Goal: Transaction & Acquisition: Obtain resource

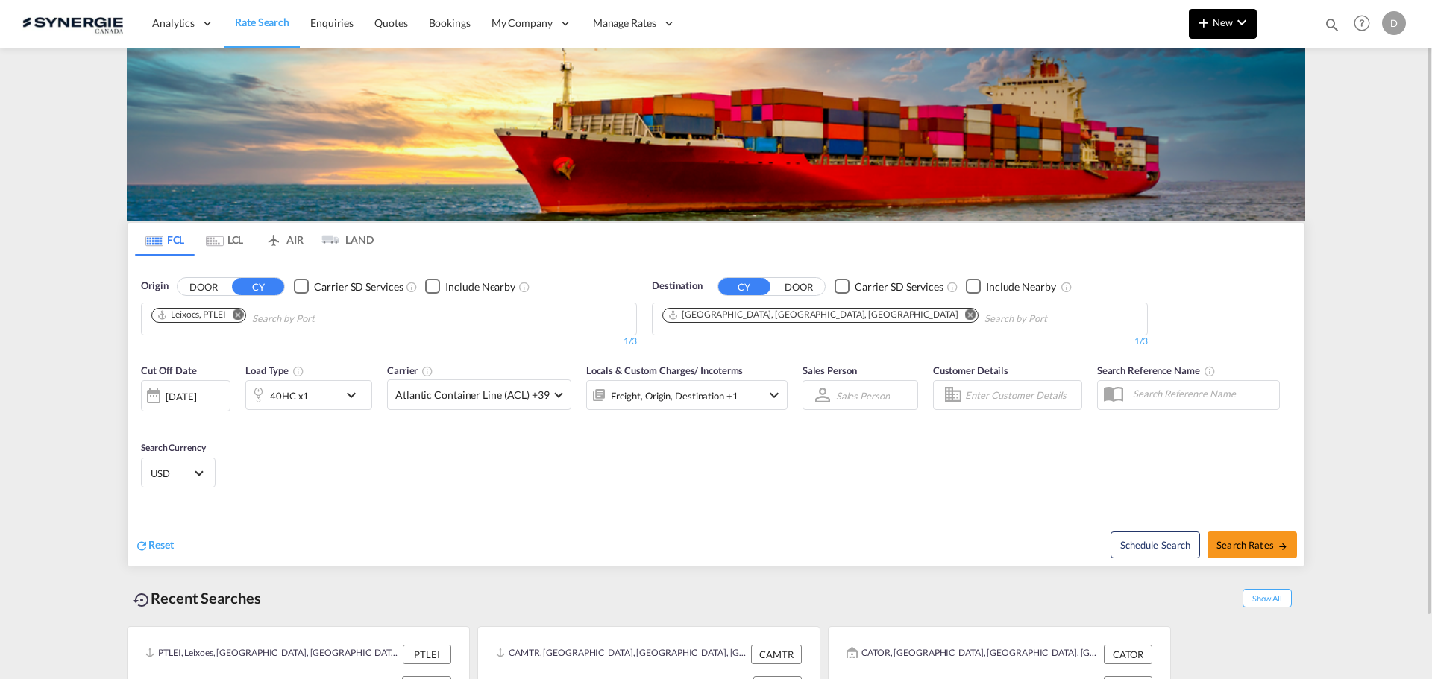
click at [1216, 27] on span "New" at bounding box center [1223, 22] width 56 height 12
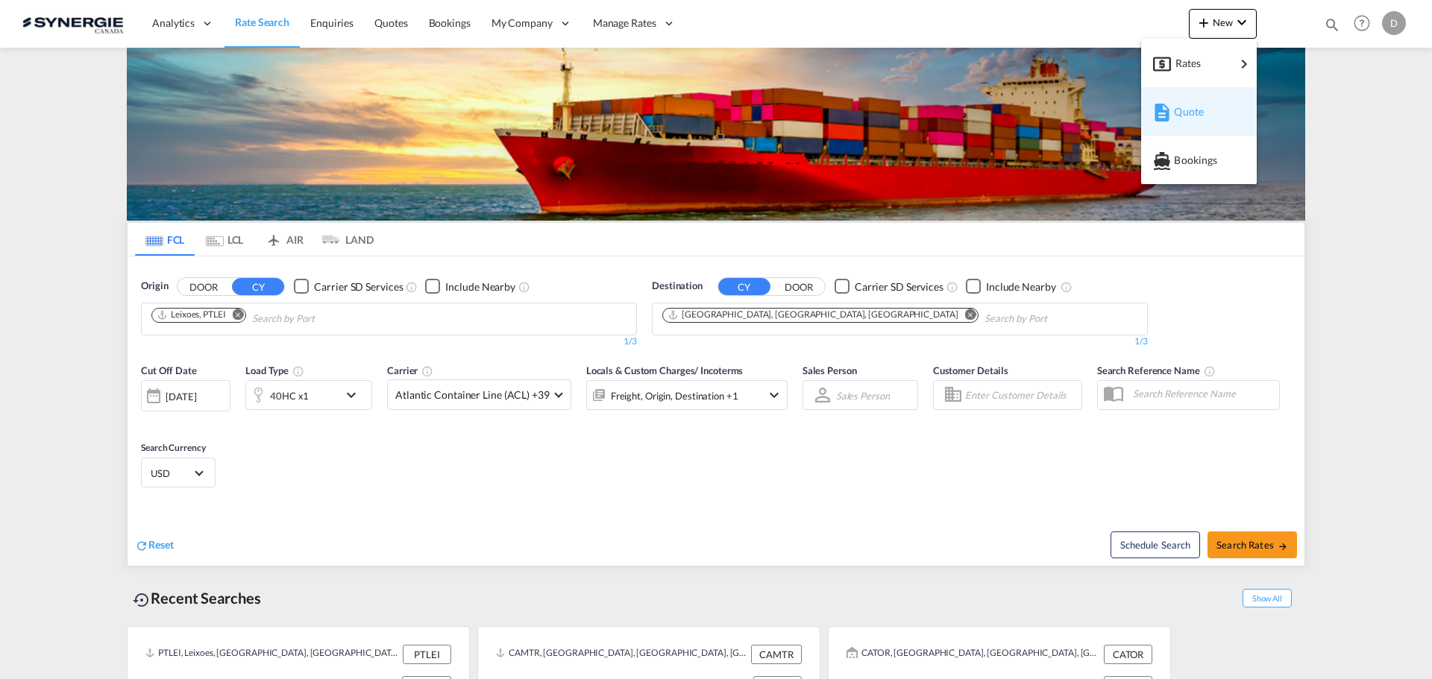
click at [1204, 103] on div "Quote" at bounding box center [1201, 111] width 55 height 37
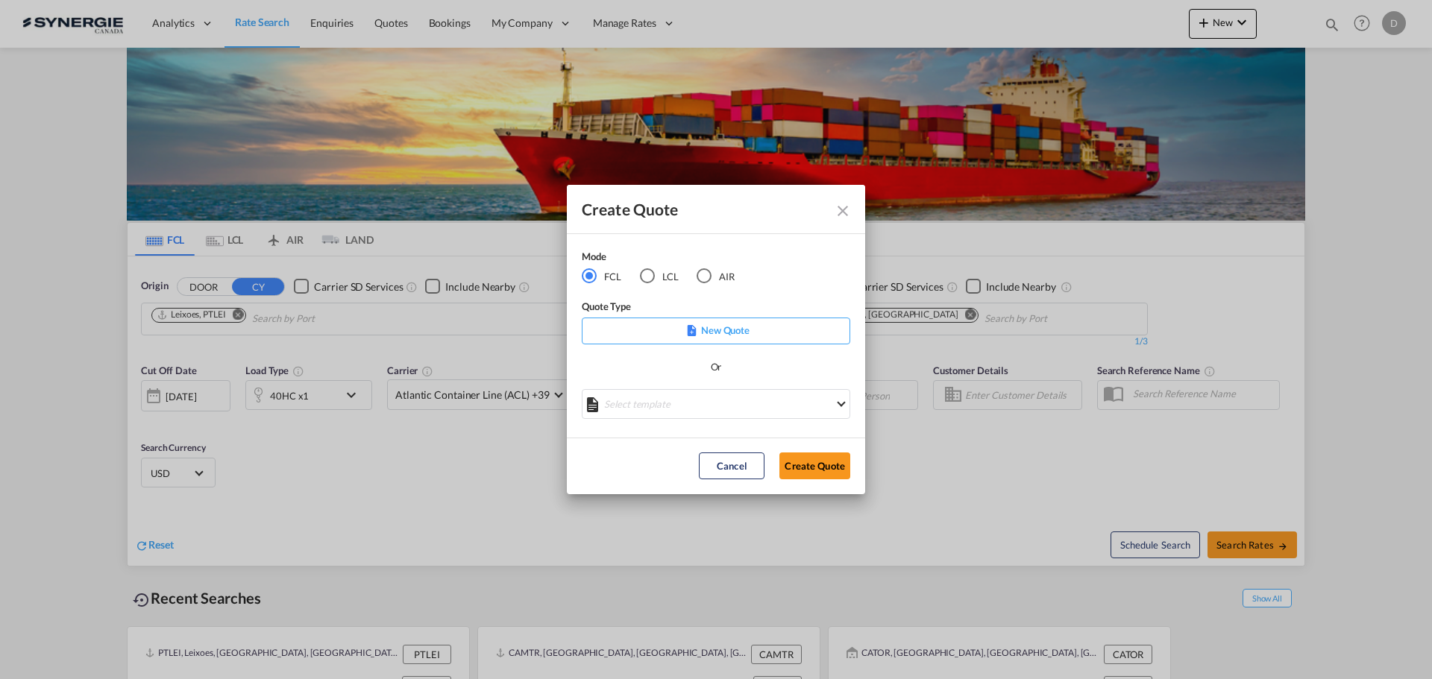
click at [644, 274] on div "LCL" at bounding box center [647, 275] width 15 height 15
click at [727, 405] on md-select "Select template *NEW* UBV [GEOGRAPHIC_DATA] consol LCL [PERSON_NAME] | [DATE] N…" at bounding box center [716, 404] width 268 height 30
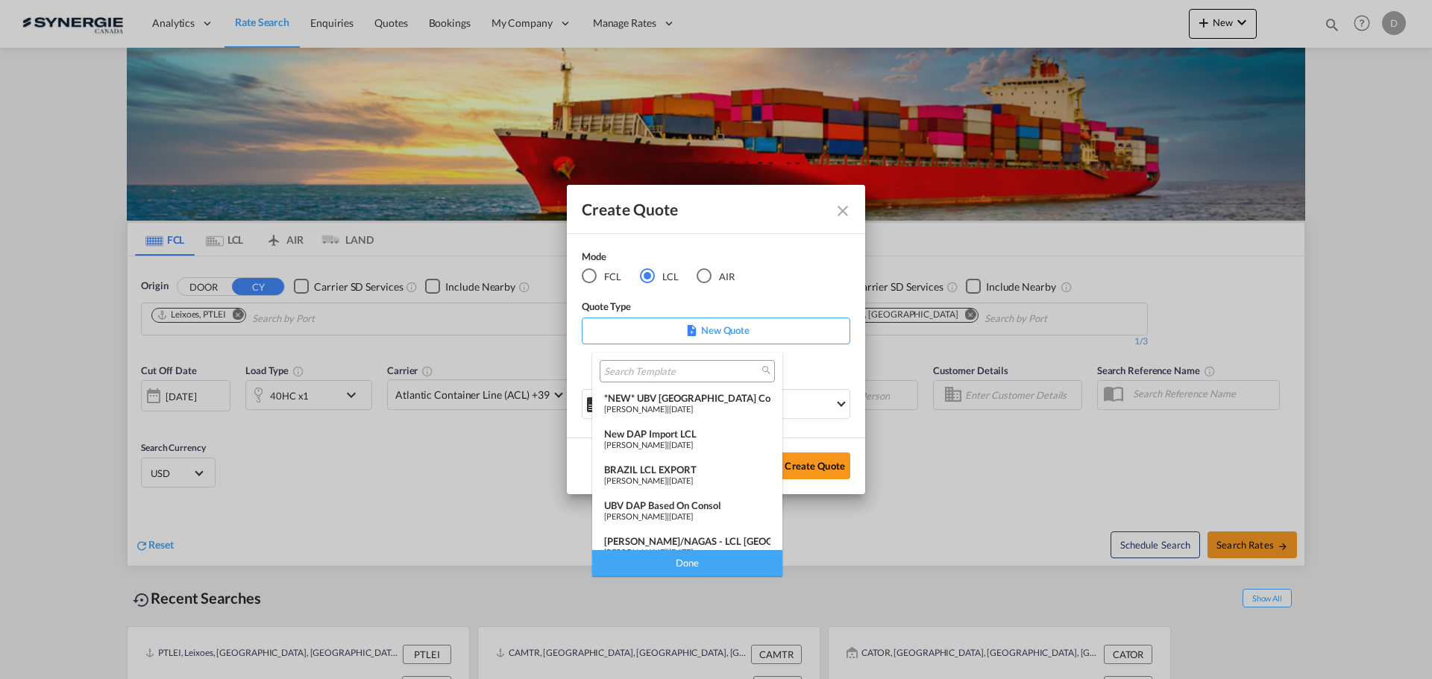
click at [704, 441] on div "[PERSON_NAME] | [DATE]" at bounding box center [687, 445] width 166 height 10
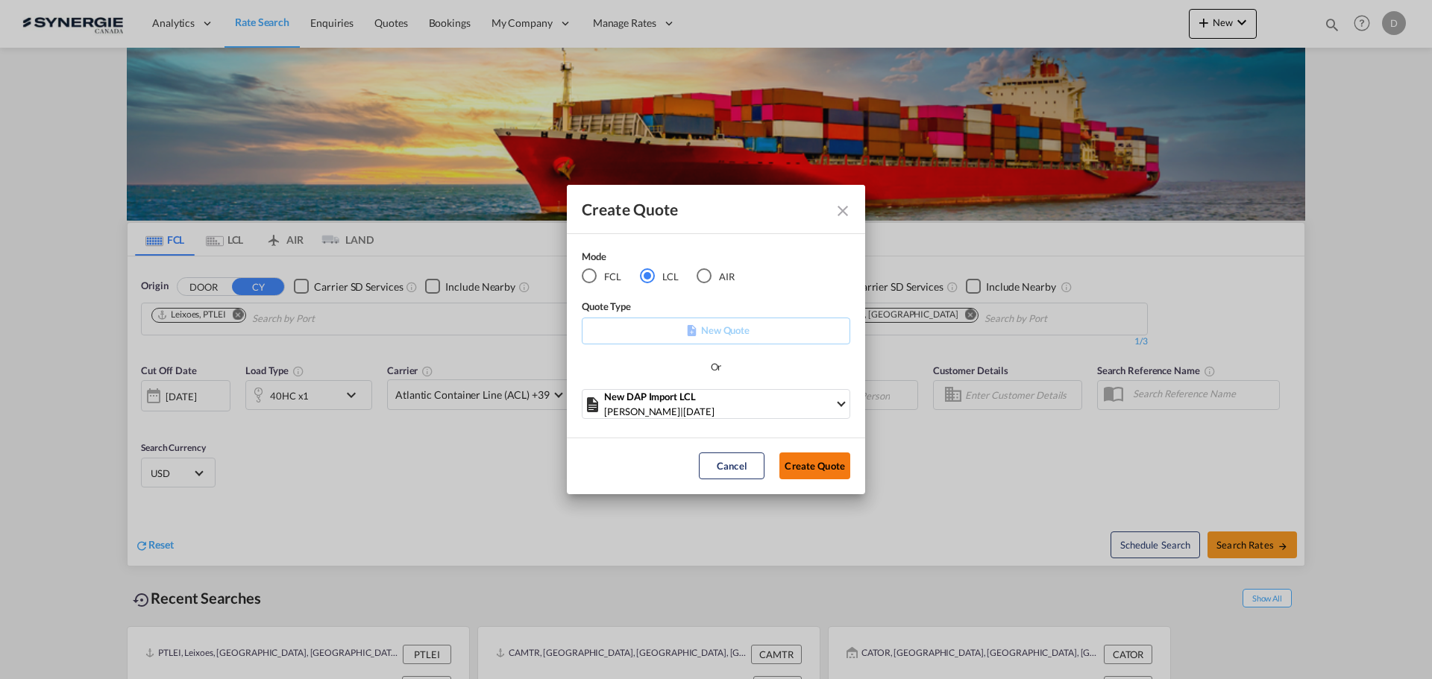
click at [801, 458] on button "Create Quote" at bounding box center [814, 466] width 71 height 27
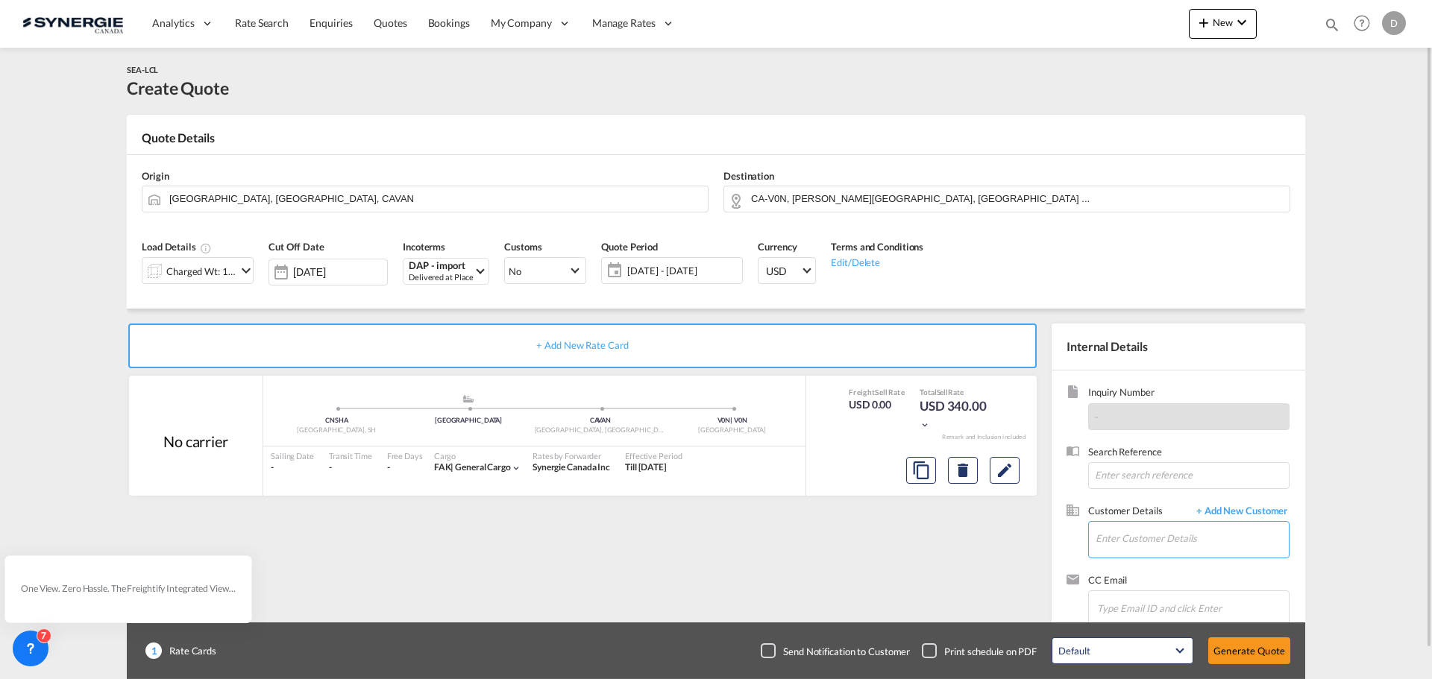
drag, startPoint x: 1128, startPoint y: 538, endPoint x: 1110, endPoint y: 539, distance: 18.0
click at [1120, 539] on input "Enter Customer Details" at bounding box center [1191, 539] width 193 height 34
paste input "[PERSON_NAME][EMAIL_ADDRESS][PERSON_NAME][DOMAIN_NAME]"
click at [1128, 500] on div "[PERSON_NAME] [PERSON_NAME][EMAIL_ADDRESS][PERSON_NAME][DOMAIN_NAME] | DB GROUP…" at bounding box center [1192, 502] width 194 height 40
type input "DB GROUP SPA, [PERSON_NAME], [PERSON_NAME][EMAIL_ADDRESS][PERSON_NAME][DOMAIN_N…"
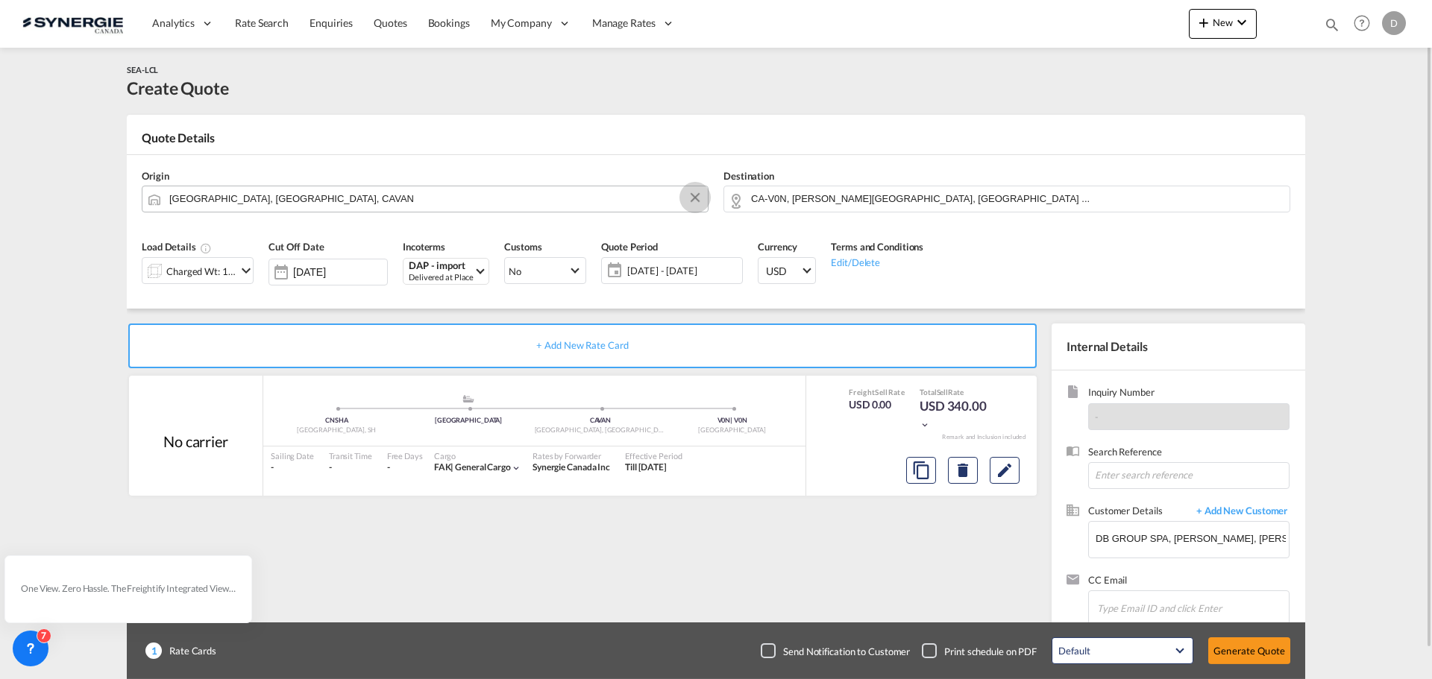
click at [698, 196] on md-icon "Clear Input" at bounding box center [695, 198] width 16 height 16
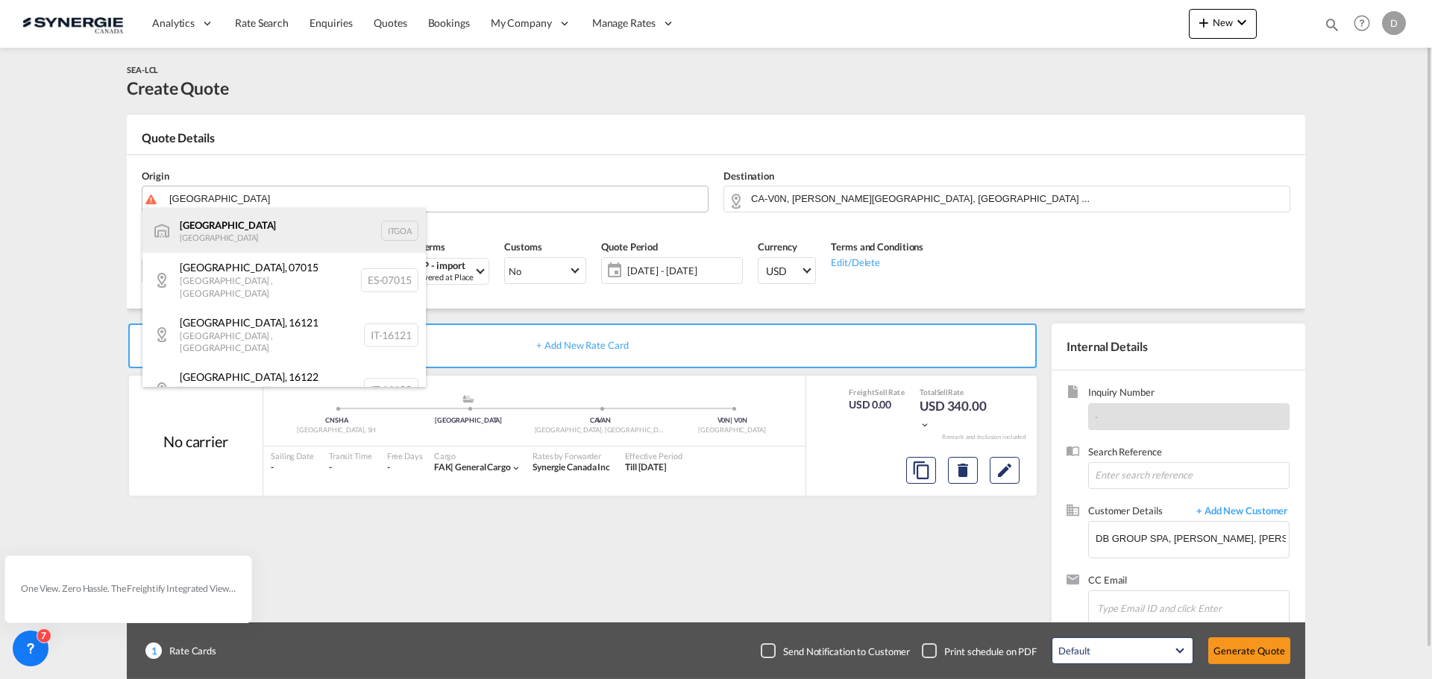
click at [218, 225] on div "[GEOGRAPHIC_DATA] [GEOGRAPHIC_DATA] [GEOGRAPHIC_DATA]" at bounding box center [283, 230] width 283 height 45
type input "[GEOGRAPHIC_DATA], [GEOGRAPHIC_DATA]"
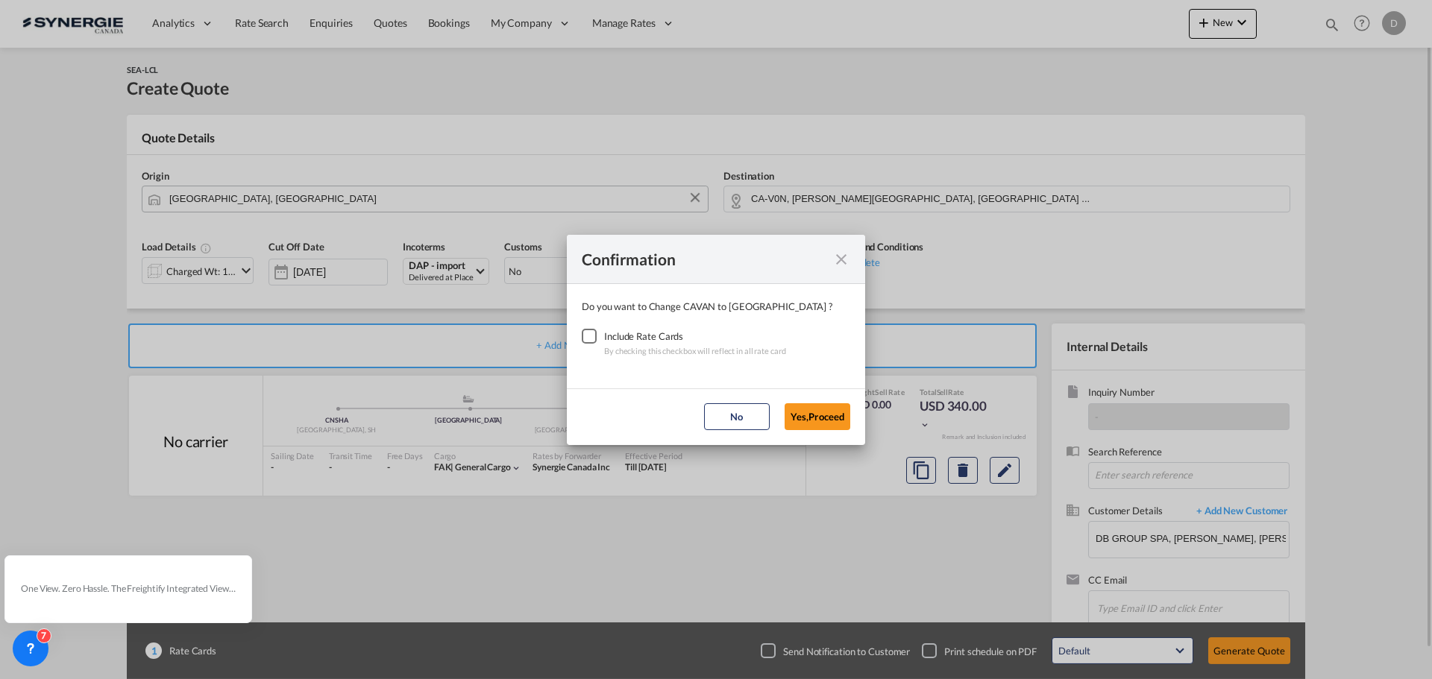
click at [587, 329] on div "Checkbox No Ink" at bounding box center [589, 336] width 15 height 15
click at [828, 415] on button "Yes,Proceed" at bounding box center [817, 416] width 66 height 27
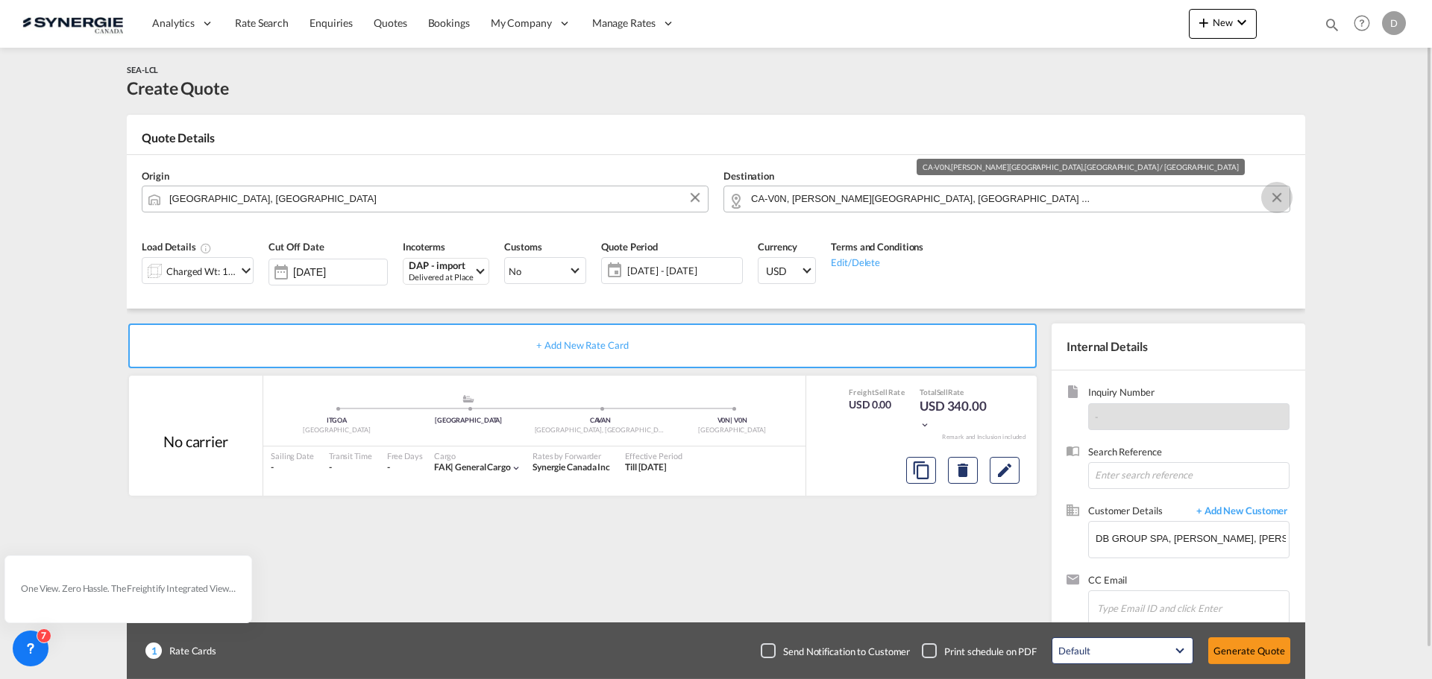
click at [1280, 199] on button "Clear Input" at bounding box center [1276, 197] width 22 height 22
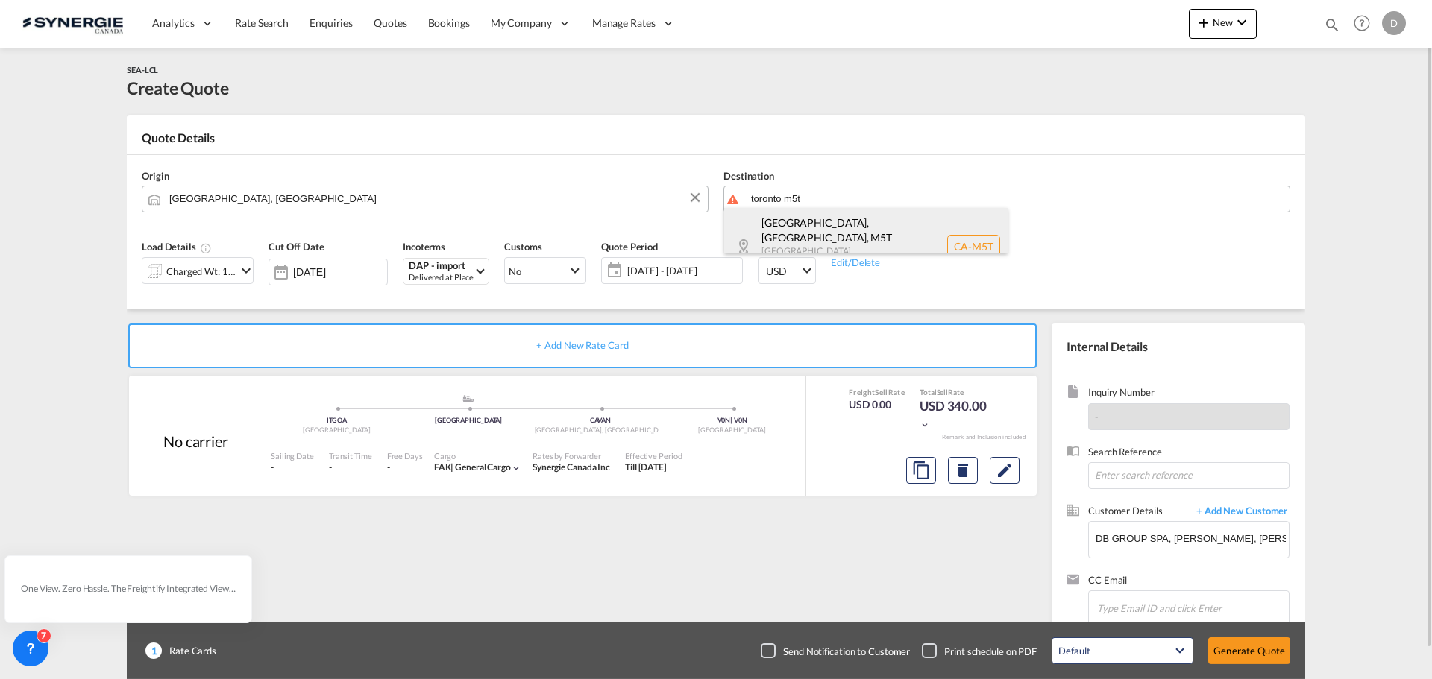
click at [828, 233] on div "[GEOGRAPHIC_DATA], [GEOGRAPHIC_DATA] , M5T [GEOGRAPHIC_DATA] [GEOGRAPHIC_DATA] …" at bounding box center [865, 246] width 283 height 77
type input "CA-M5T, [GEOGRAPHIC_DATA], [GEOGRAPHIC_DATA], [GEOGRAPHIC_DATA]"
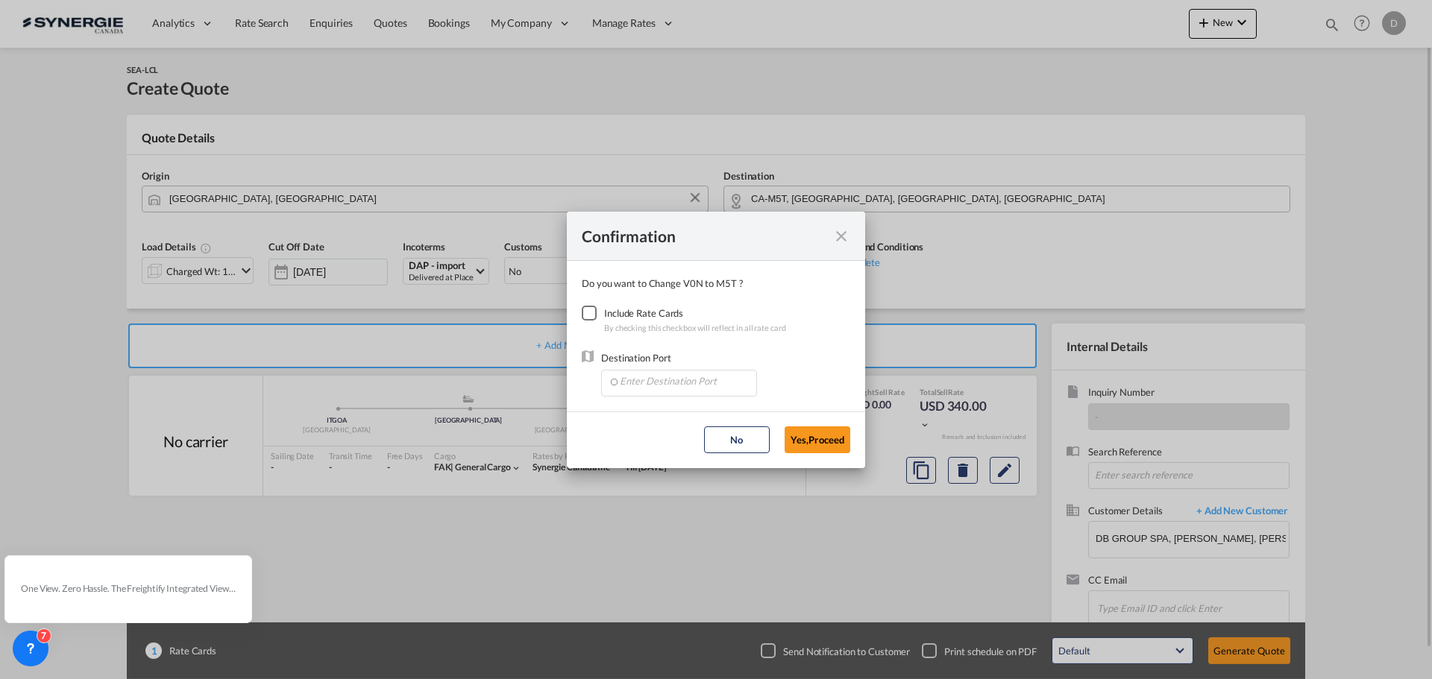
click at [594, 315] on div "Checkbox No Ink" at bounding box center [589, 313] width 15 height 15
click at [659, 386] on input "Enter Destination Port" at bounding box center [682, 382] width 148 height 22
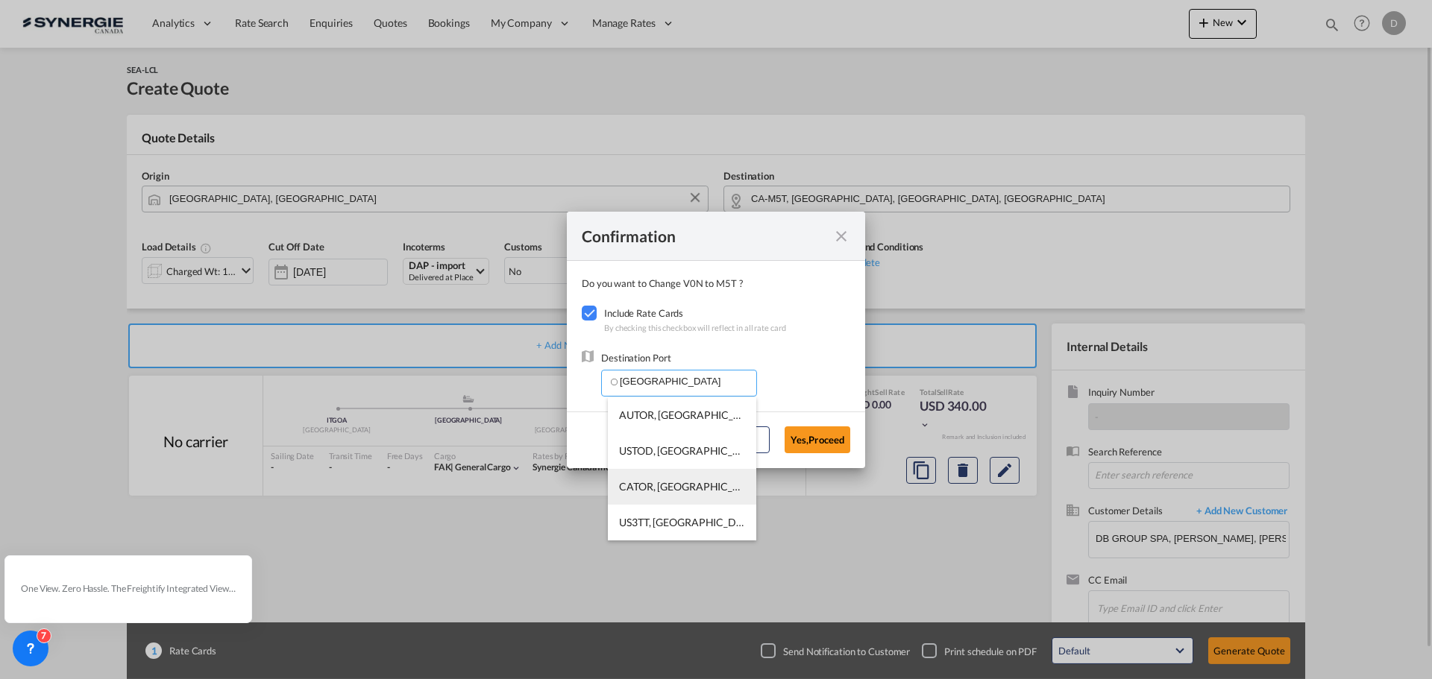
click at [714, 486] on span "CATOR, [GEOGRAPHIC_DATA], [GEOGRAPHIC_DATA], [GEOGRAPHIC_DATA], [GEOGRAPHIC_DAT…" at bounding box center [910, 486] width 582 height 13
type input "CATOR, [GEOGRAPHIC_DATA], [GEOGRAPHIC_DATA], [GEOGRAPHIC_DATA], [GEOGRAPHIC_DAT…"
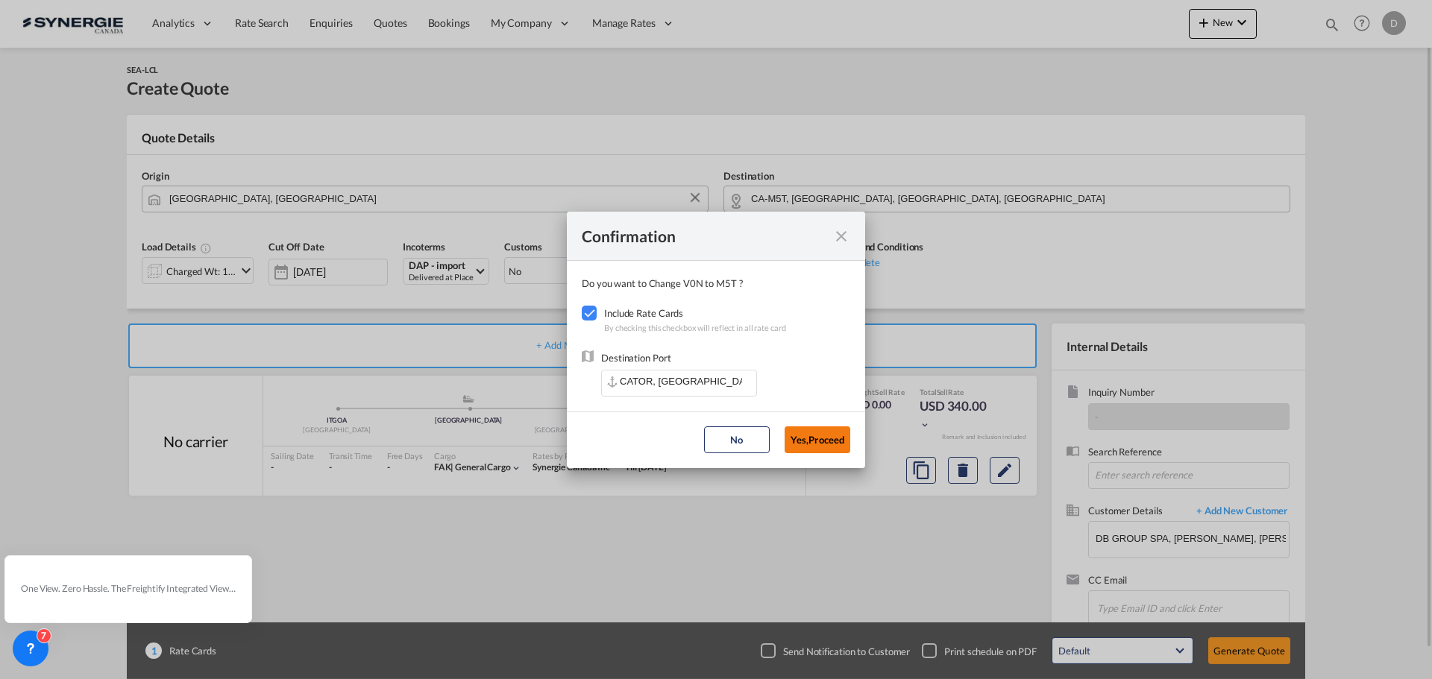
click at [816, 449] on button "Yes,Proceed" at bounding box center [817, 440] width 66 height 27
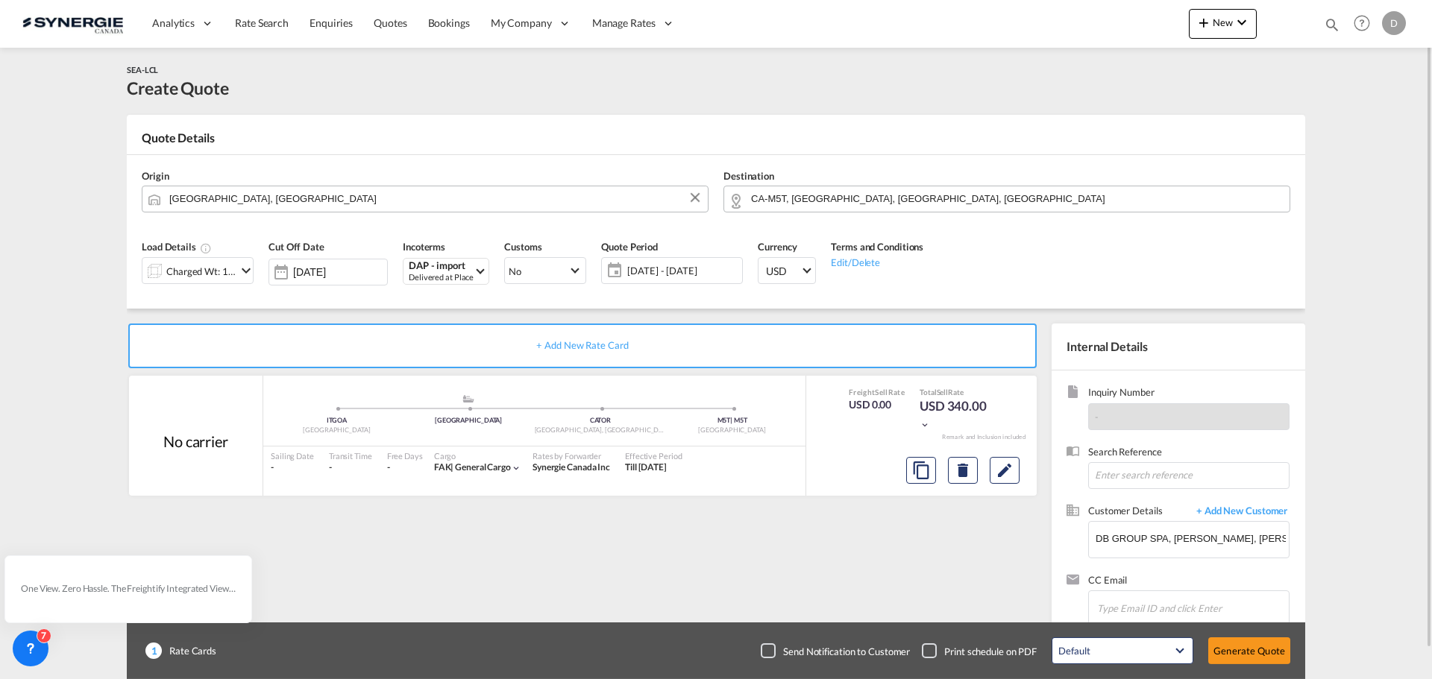
click at [243, 268] on md-icon "icon-chevron-down" at bounding box center [246, 271] width 18 height 18
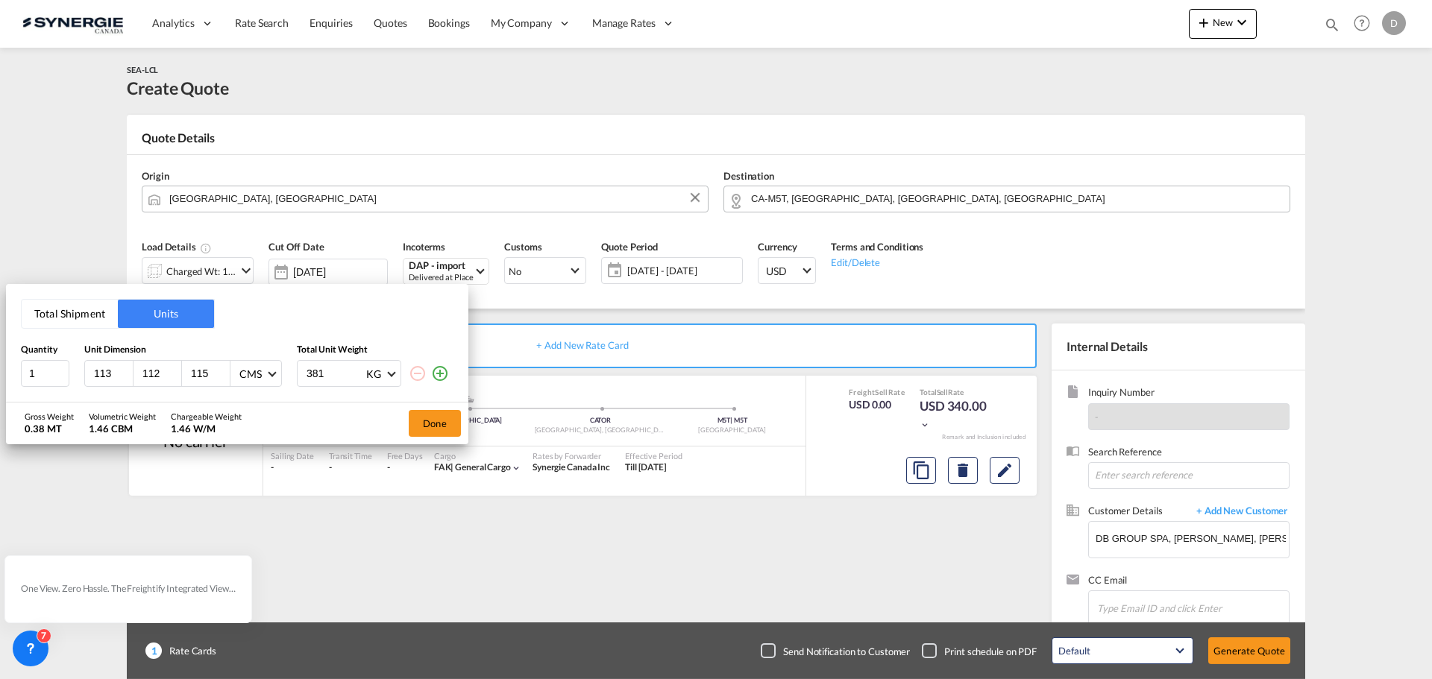
click at [104, 376] on input "113" at bounding box center [112, 373] width 40 height 13
type input "150"
type input "100"
type input "185"
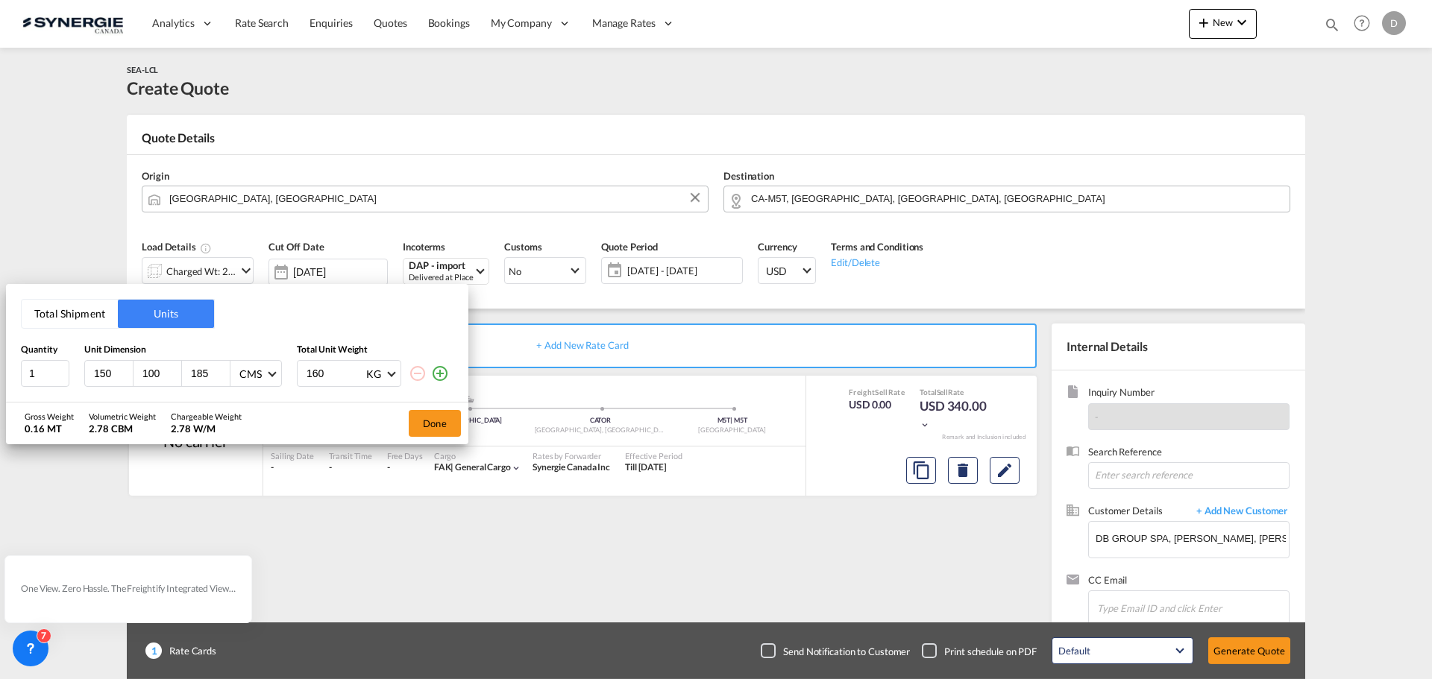
type input "160"
click at [444, 374] on md-icon "icon-plus-circle-outline" at bounding box center [440, 374] width 18 height 18
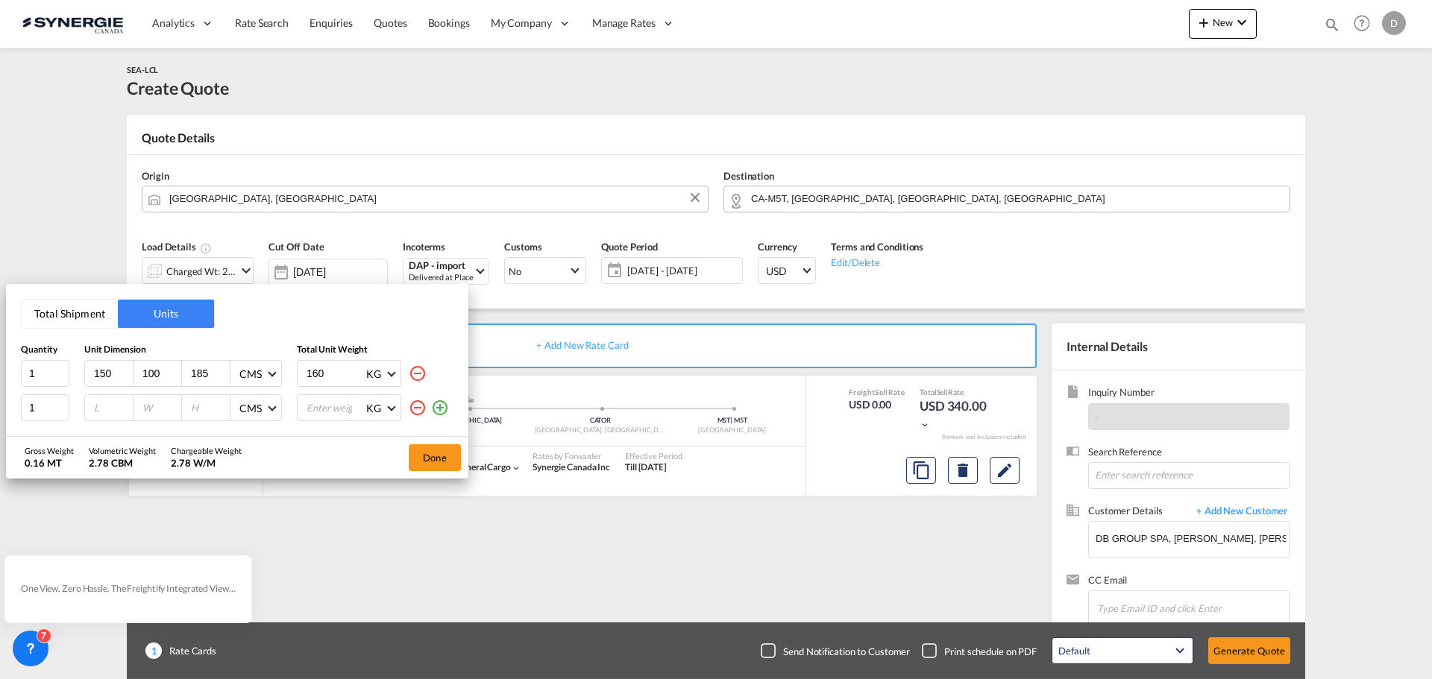
click at [104, 410] on input "number" at bounding box center [112, 407] width 40 height 13
type input "210"
type input "80"
type input "205"
type input "310"
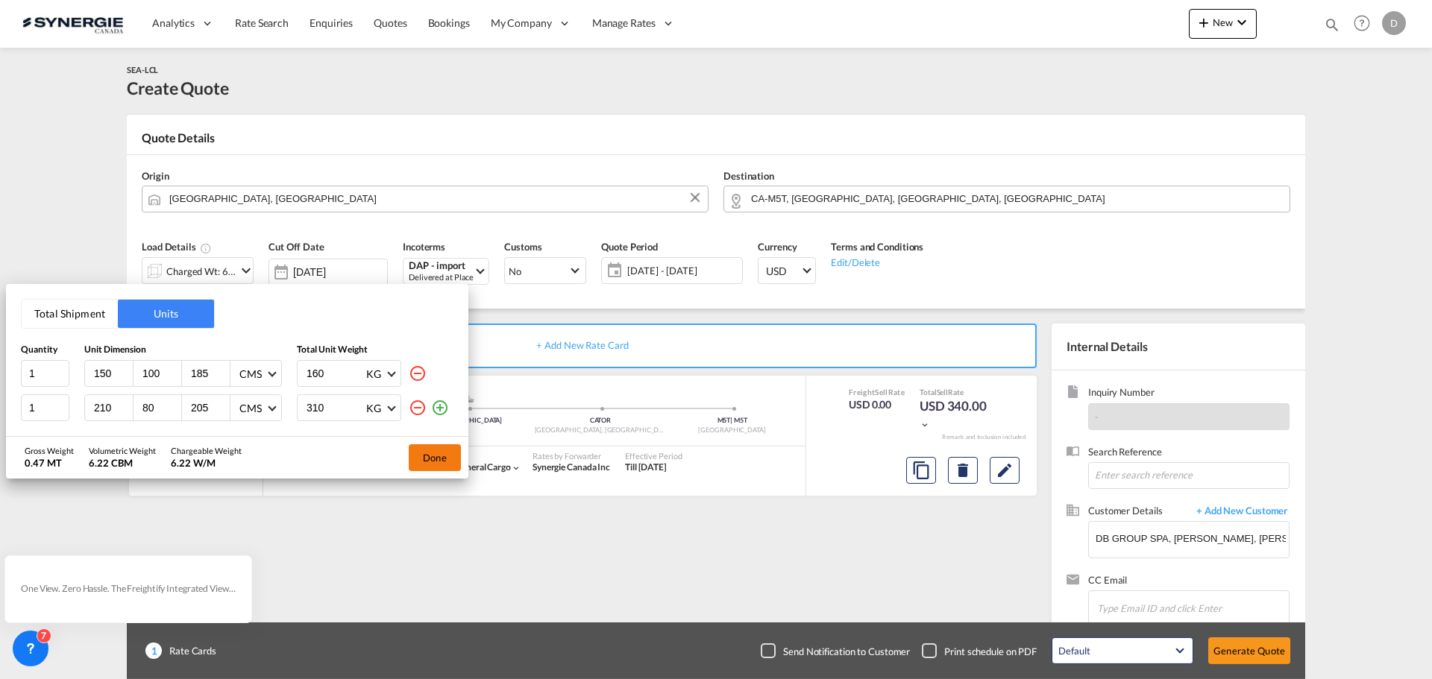
click at [431, 461] on button "Done" at bounding box center [435, 457] width 52 height 27
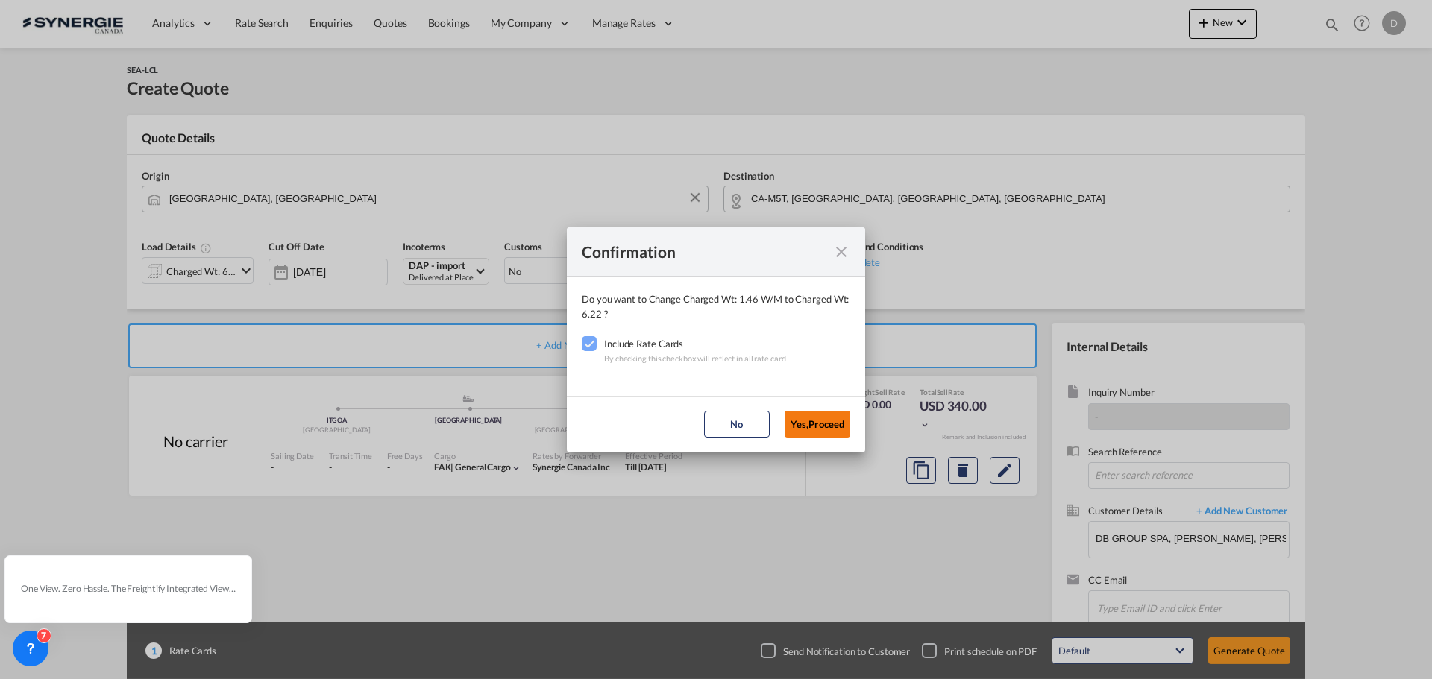
click at [814, 427] on button "Yes,Proceed" at bounding box center [817, 424] width 66 height 27
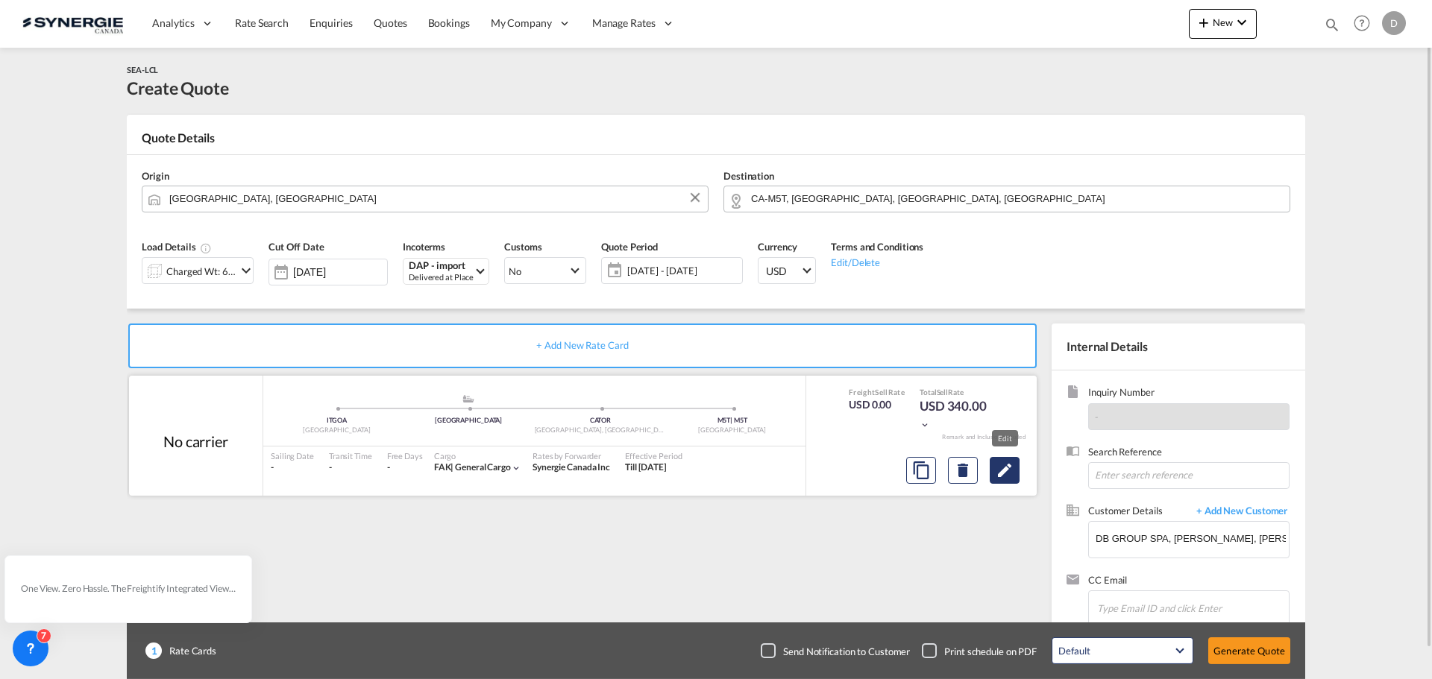
click at [998, 473] on md-icon "Edit" at bounding box center [1004, 471] width 18 height 18
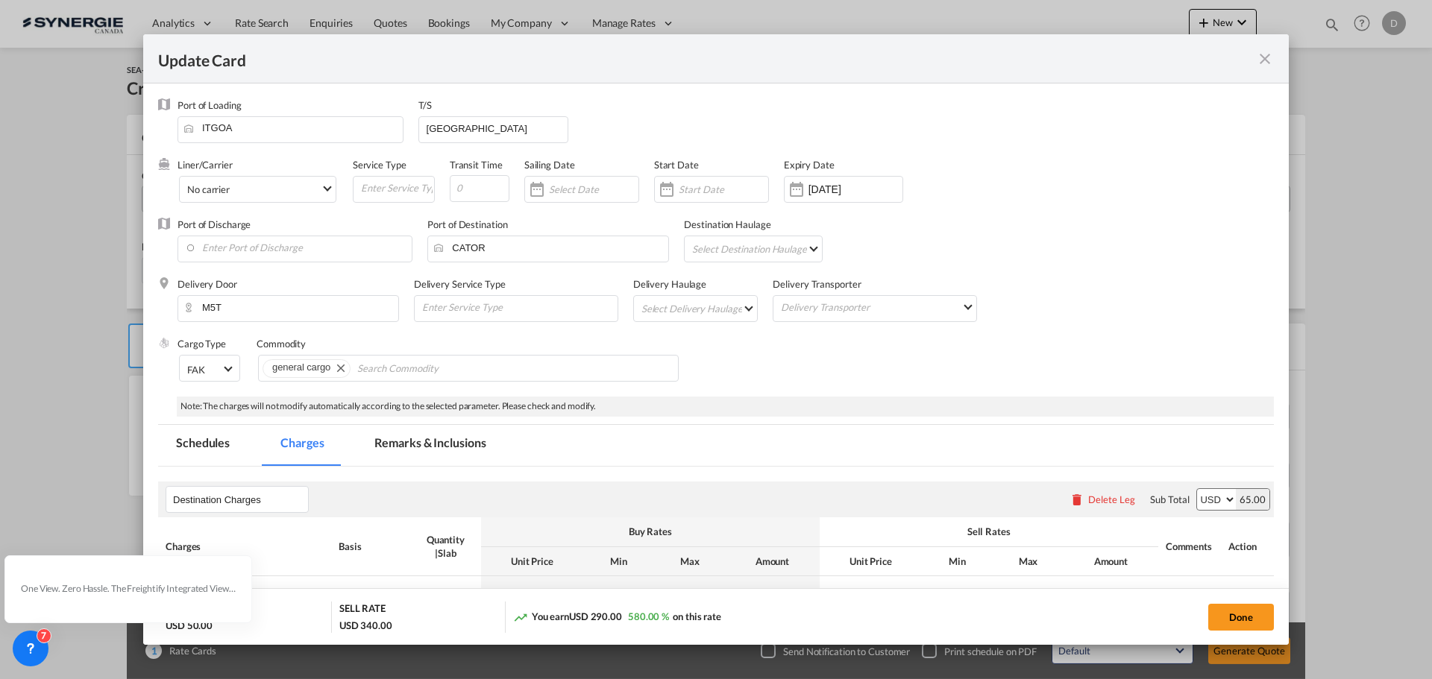
select select "flat"
select select "per_kg"
select select "per_shipment"
select select "per_pallet"
select select "per_bl"
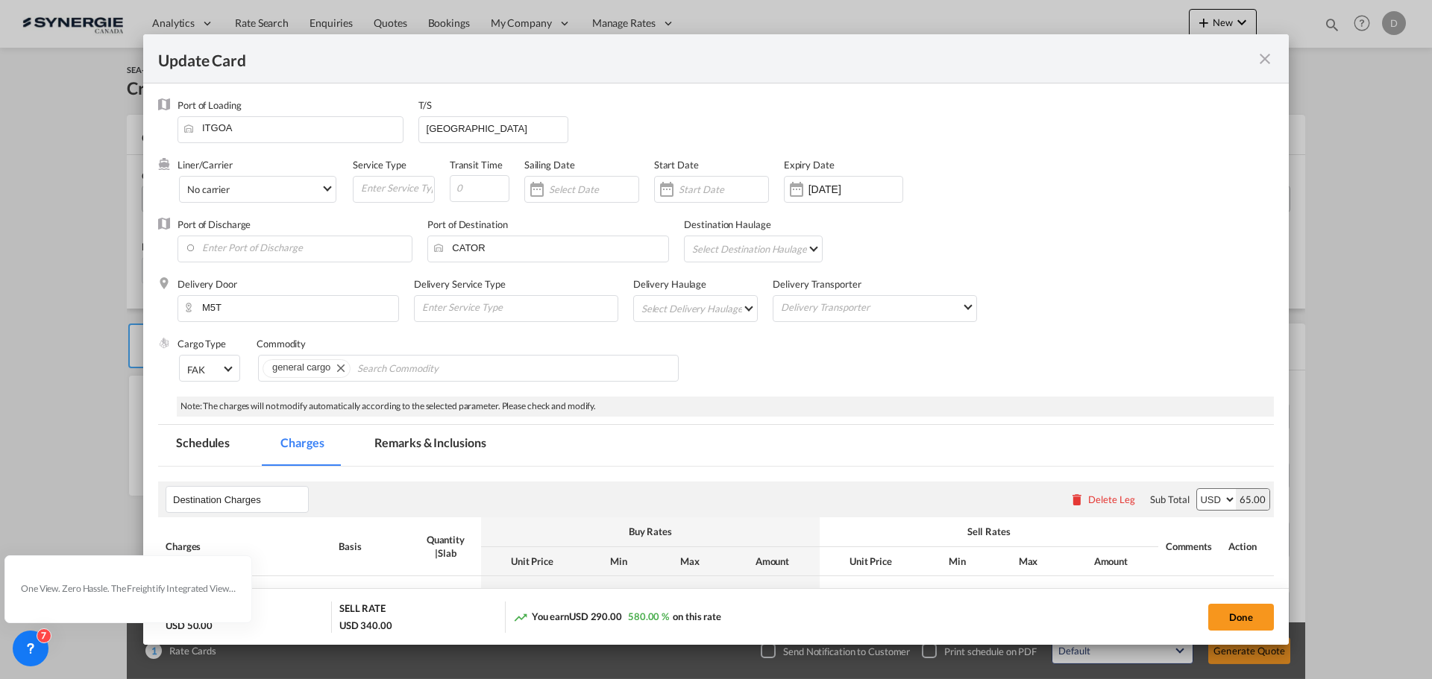
select select "per_bl"
select select "per_shipment"
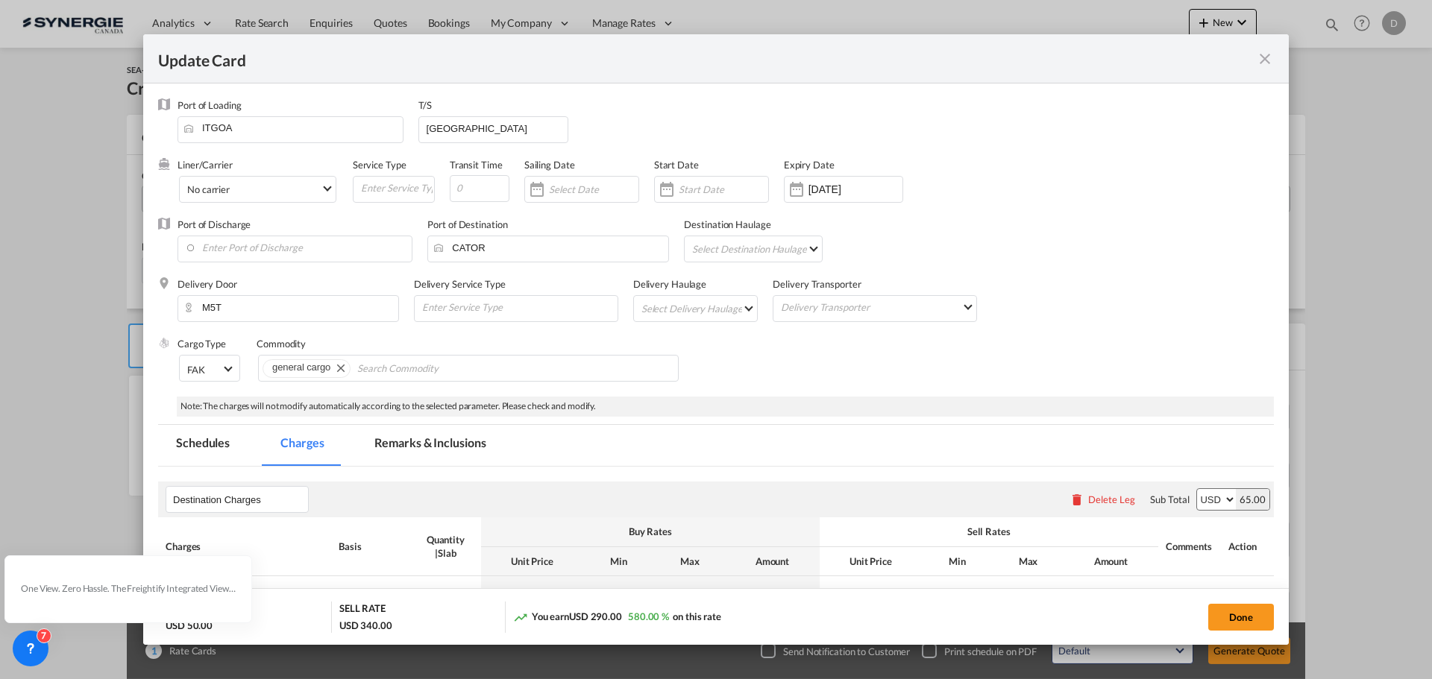
select select "per_shipment"
click at [473, 126] on input "[GEOGRAPHIC_DATA]" at bounding box center [496, 128] width 143 height 22
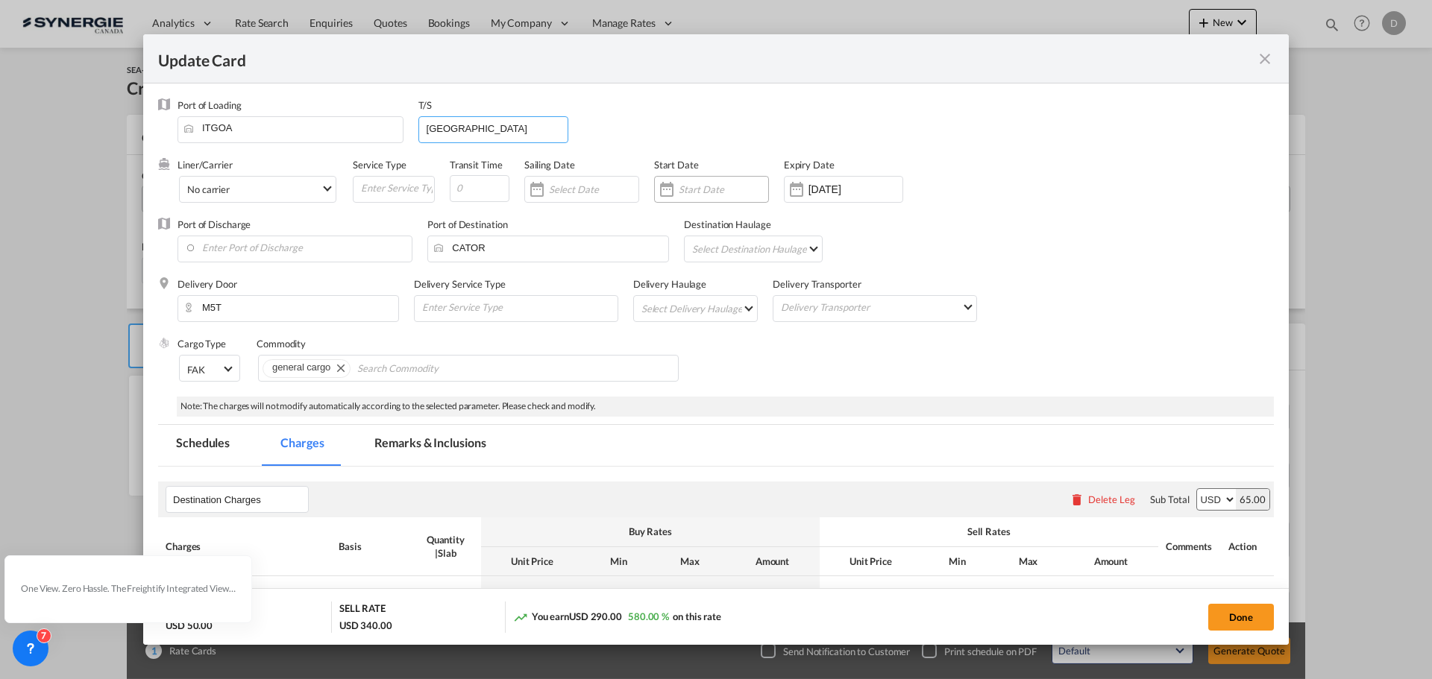
type input "[GEOGRAPHIC_DATA]"
click at [668, 194] on div "Update CardPort of ..." at bounding box center [667, 189] width 24 height 30
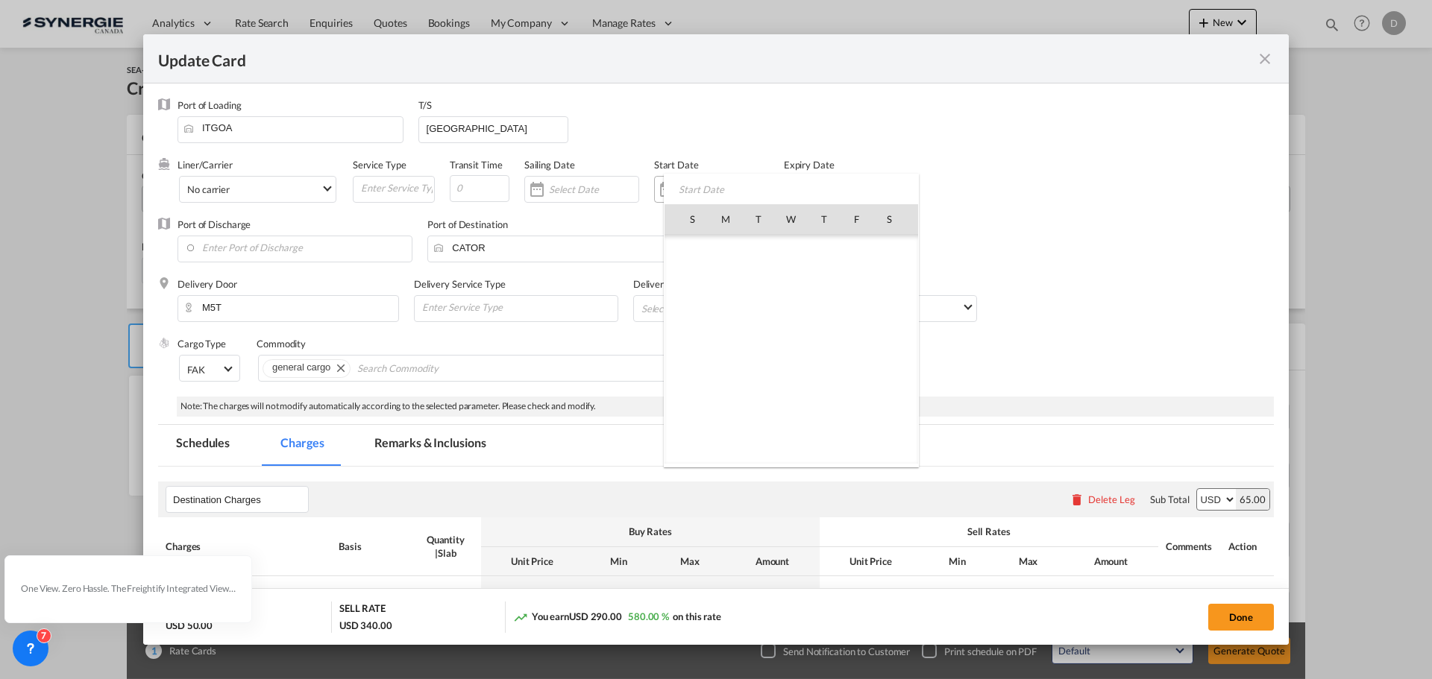
scroll to position [345597, 0]
click at [793, 286] on span "8" at bounding box center [790, 283] width 31 height 31
type input "[DATE]"
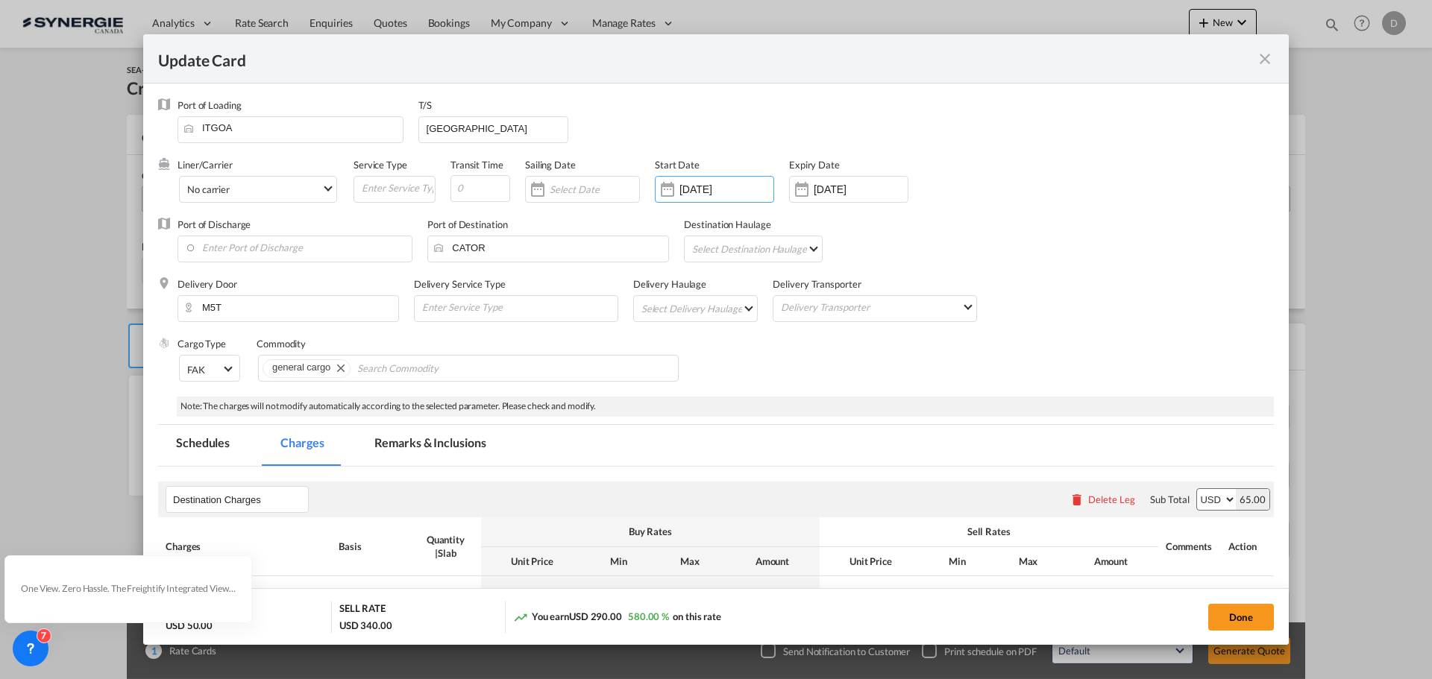
click at [805, 192] on div "Update CardPort of ..." at bounding box center [802, 189] width 24 height 30
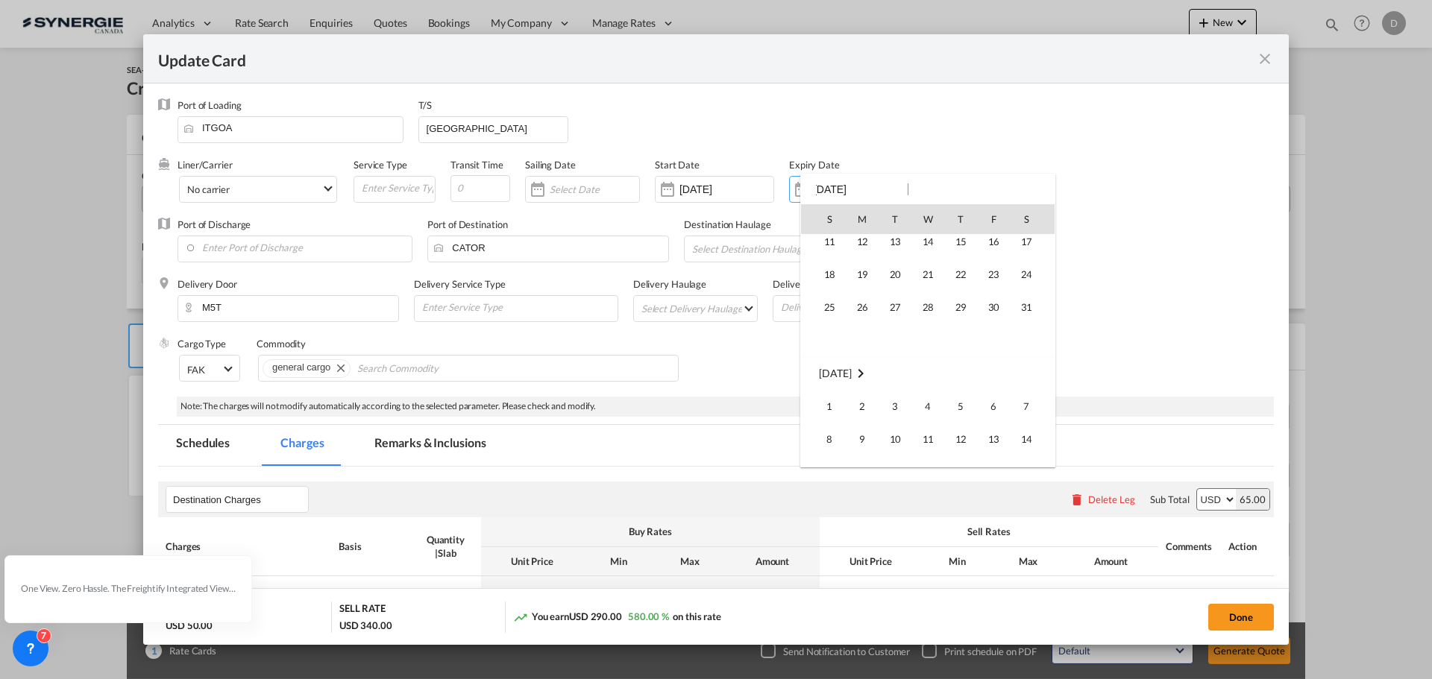
scroll to position [2572, 0]
click at [872, 316] on span "9" at bounding box center [862, 313] width 30 height 30
type input "[DATE]"
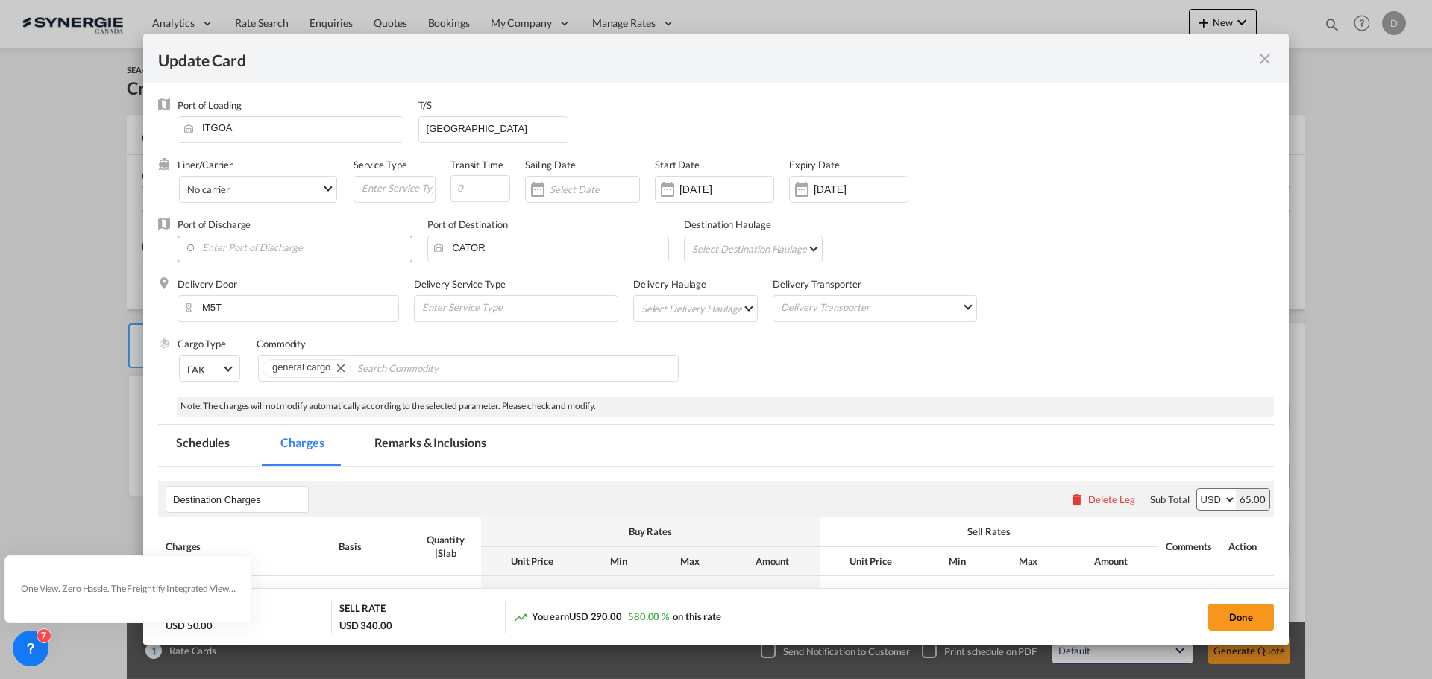
click at [297, 254] on input "Enter Port of Discharge" at bounding box center [298, 247] width 227 height 22
click at [222, 277] on div "[GEOGRAPHIC_DATA], [GEOGRAPHIC_DATA]" at bounding box center [321, 273] width 262 height 13
type input "[GEOGRAPHIC_DATA], [GEOGRAPHIC_DATA], CAMTR"
click at [793, 248] on md-select "Select Destination Haulage rail road barge truck unspecified not available" at bounding box center [755, 248] width 130 height 24
click at [734, 262] on md-option "rail" at bounding box center [755, 249] width 153 height 36
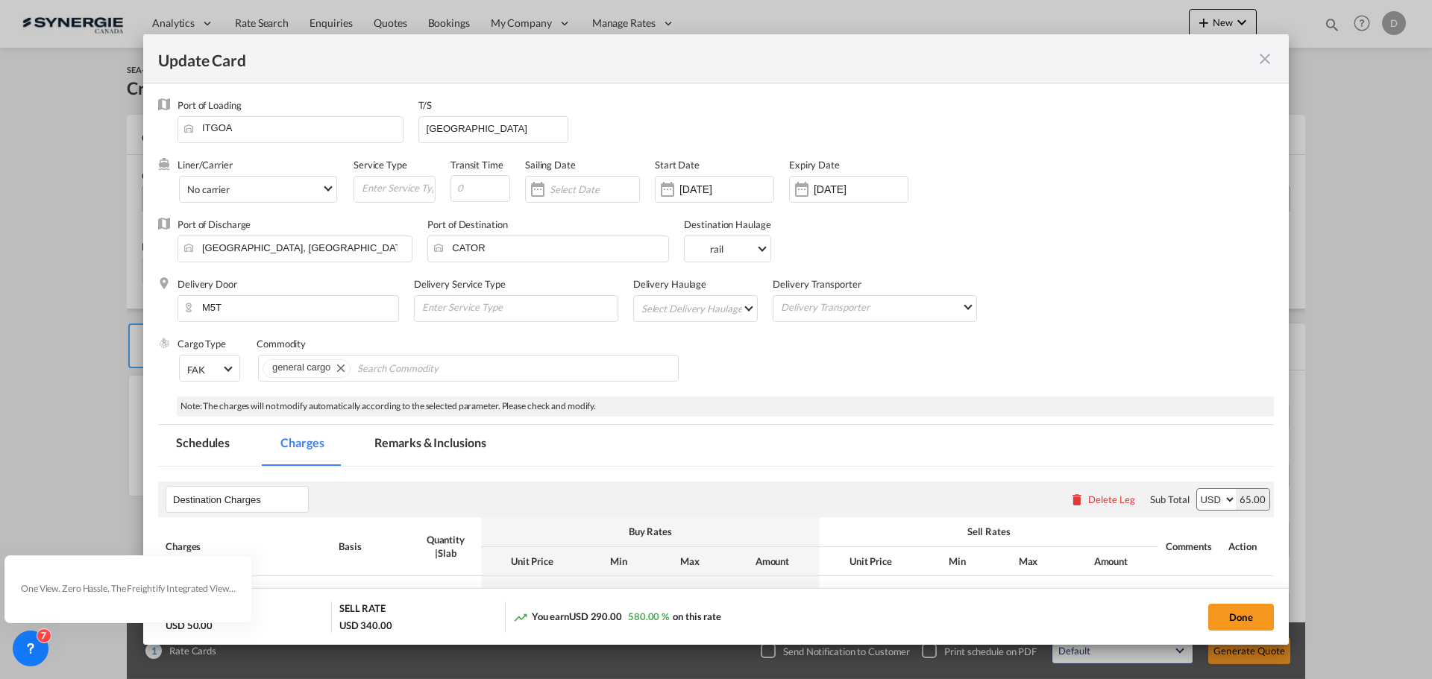
click at [722, 309] on md-select "Select Delivery Haulage rail road barge truck unspecified not available" at bounding box center [699, 308] width 118 height 24
click at [693, 341] on md-option "road" at bounding box center [695, 345] width 139 height 36
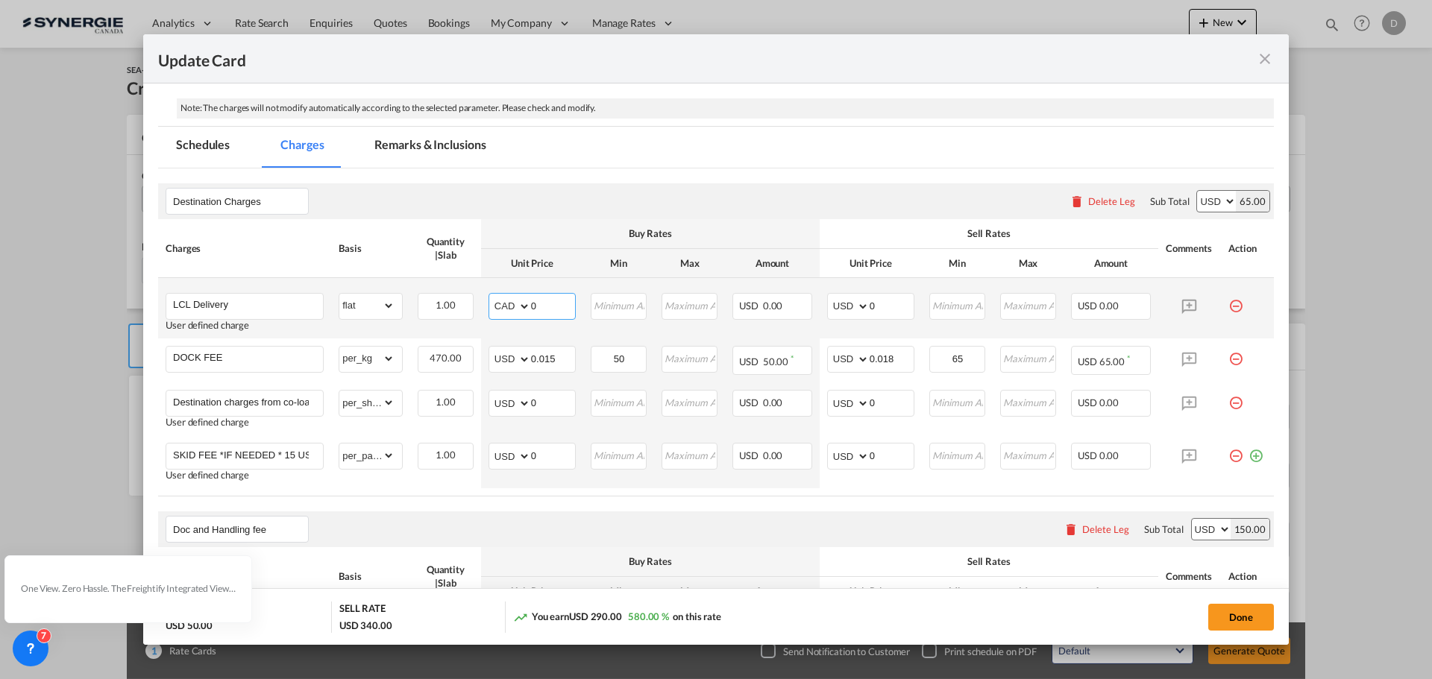
click at [520, 306] on select "AED AFN ALL AMD ANG AOA ARS AUD AWG AZN BAM BBD BDT BGN BHD BIF BMD BND [PERSON…" at bounding box center [510, 306] width 39 height 21
select select "string:USD"
click at [491, 296] on select "AED AFN ALL AMD ANG AOA ARS AUD AWG AZN BAM BBD BDT BGN BHD BIF BMD BND [PERSON…" at bounding box center [510, 306] width 39 height 21
click at [636, 309] on input "Update CardPort of ..." at bounding box center [619, 305] width 54 height 22
type input "94"
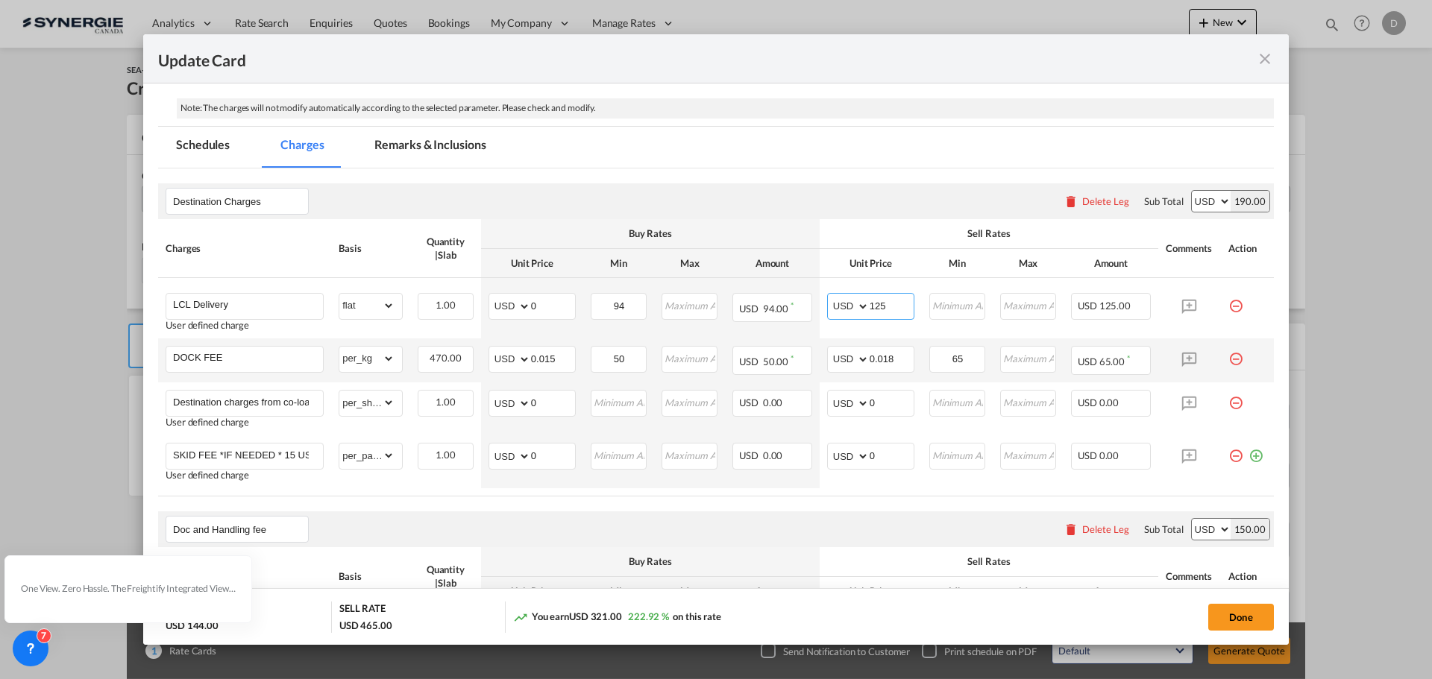
type input "125"
click at [1228, 361] on md-icon "icon-minus-circle-outline red-400-fg pt-7" at bounding box center [1235, 353] width 15 height 15
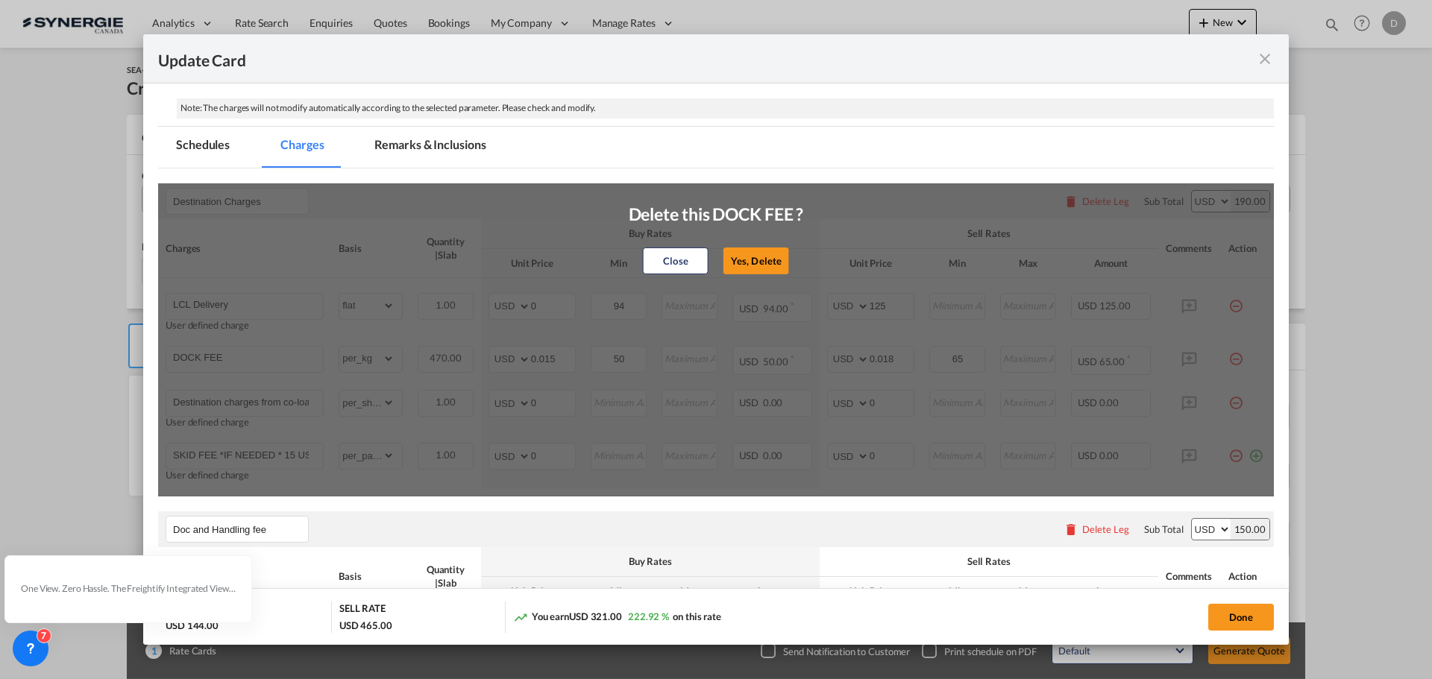
click at [763, 261] on button "Yes, Delete" at bounding box center [756, 261] width 66 height 27
type input "Destination charges from co-loader at cost if any"
select select "per_shipment"
type input "0"
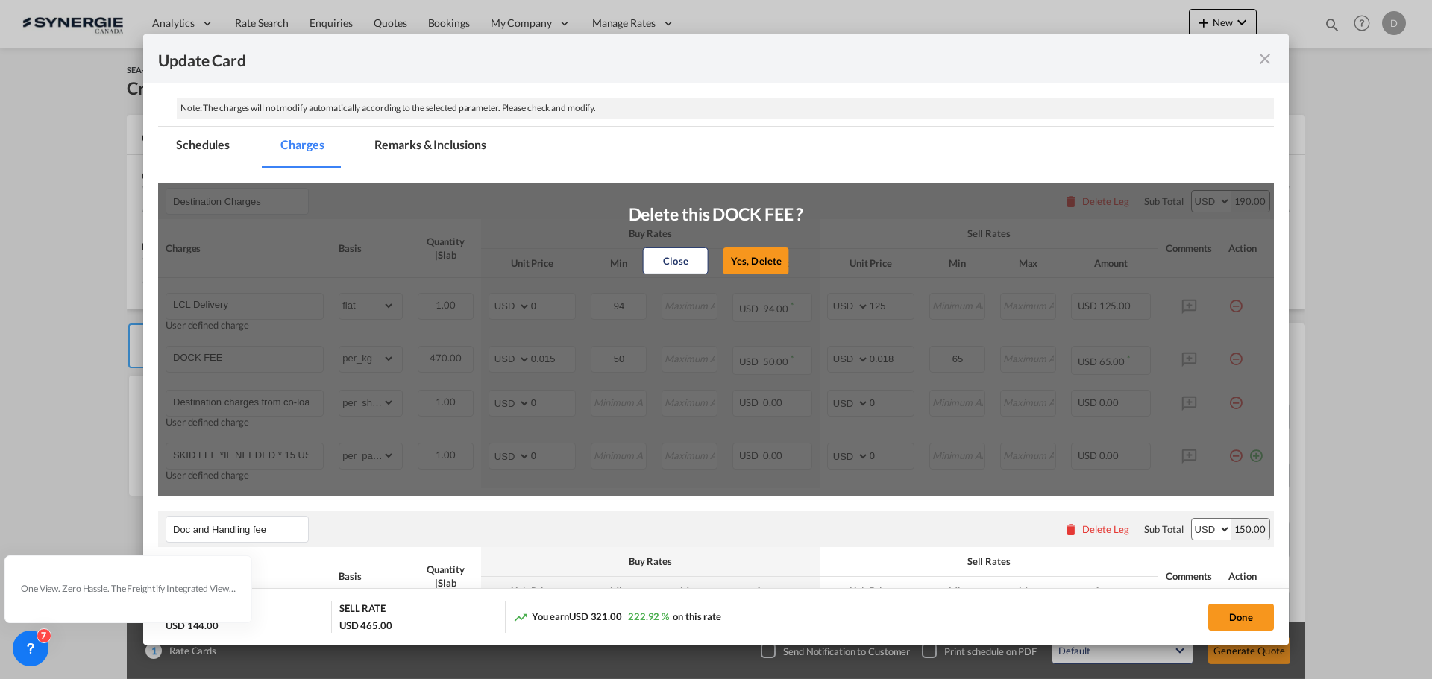
type input "SKID FEE *IF NEEDED * 15 USD PER SKID"
select select "per_pallet"
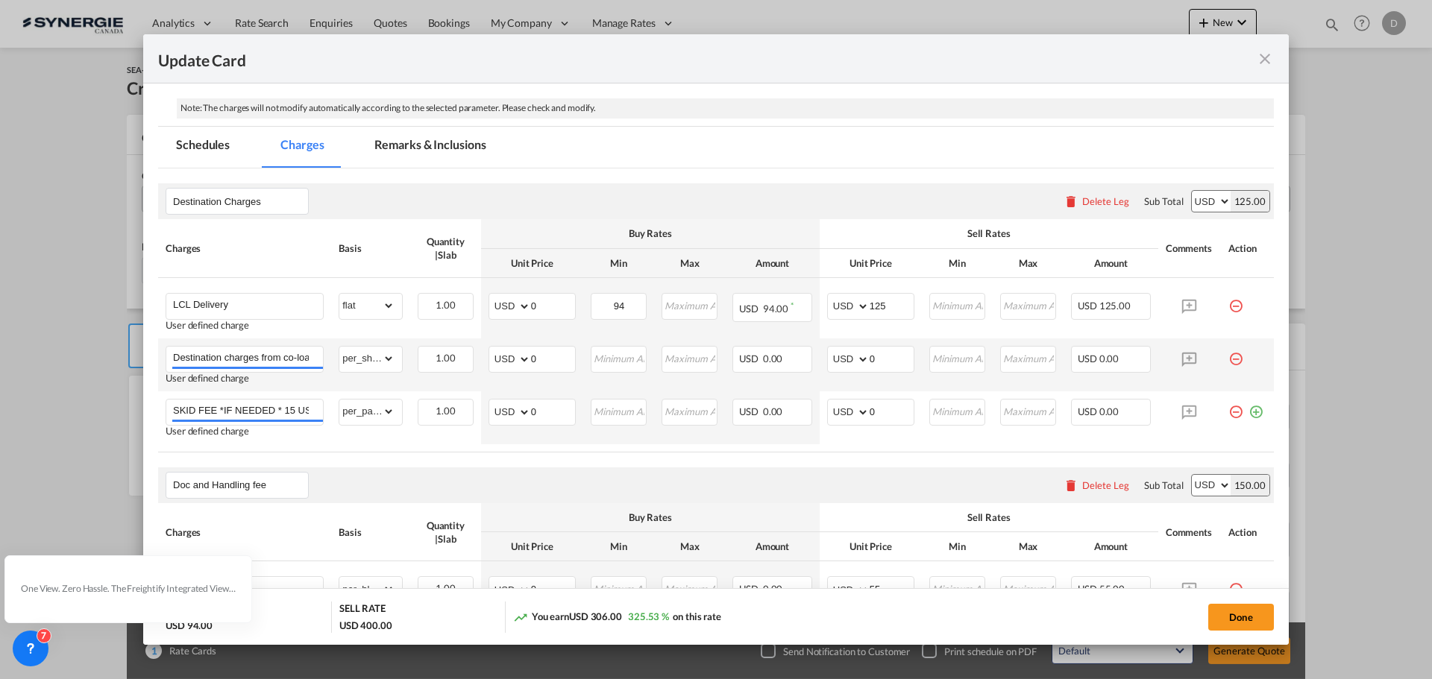
click at [1228, 361] on md-icon "icon-minus-circle-outline red-400-fg pt-7" at bounding box center [1235, 353] width 15 height 15
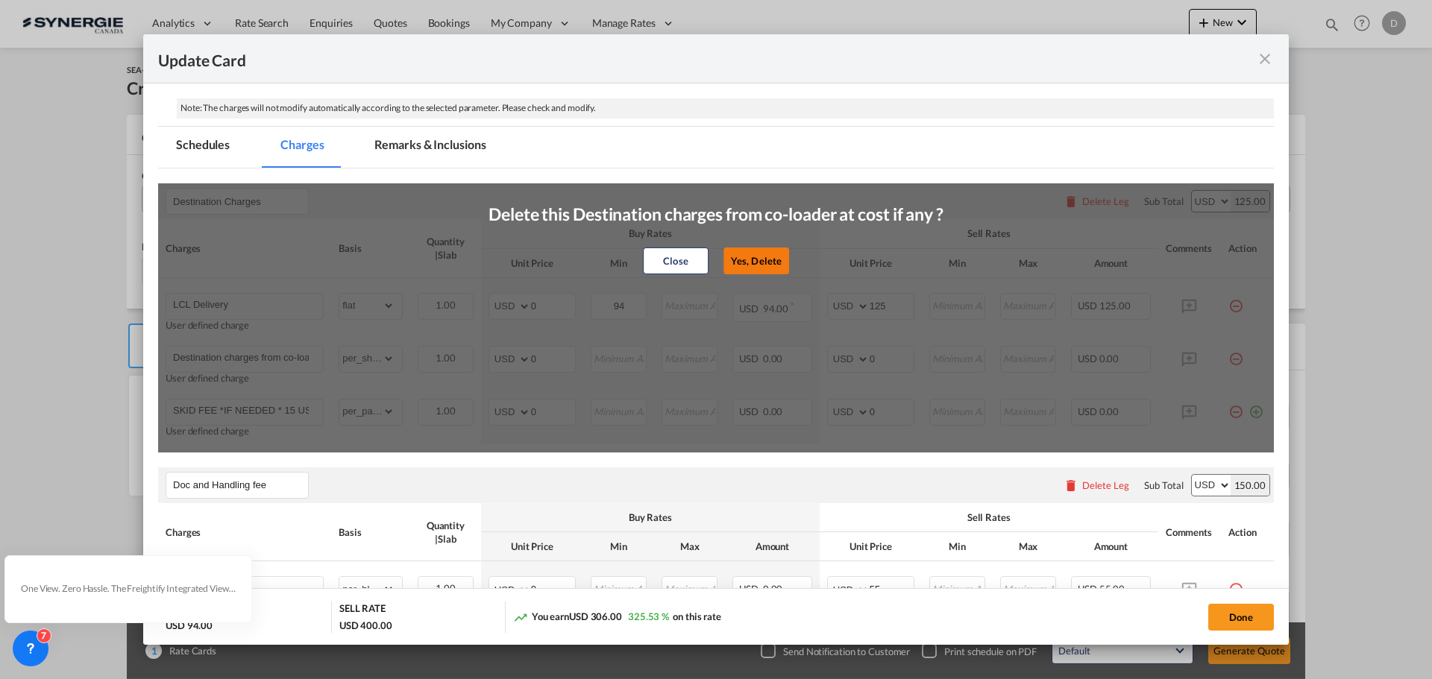
click at [751, 259] on button "Yes, Delete" at bounding box center [756, 261] width 66 height 27
type input "SKID FEE *IF NEEDED * 15 USD PER SKID"
select select "per_pallet"
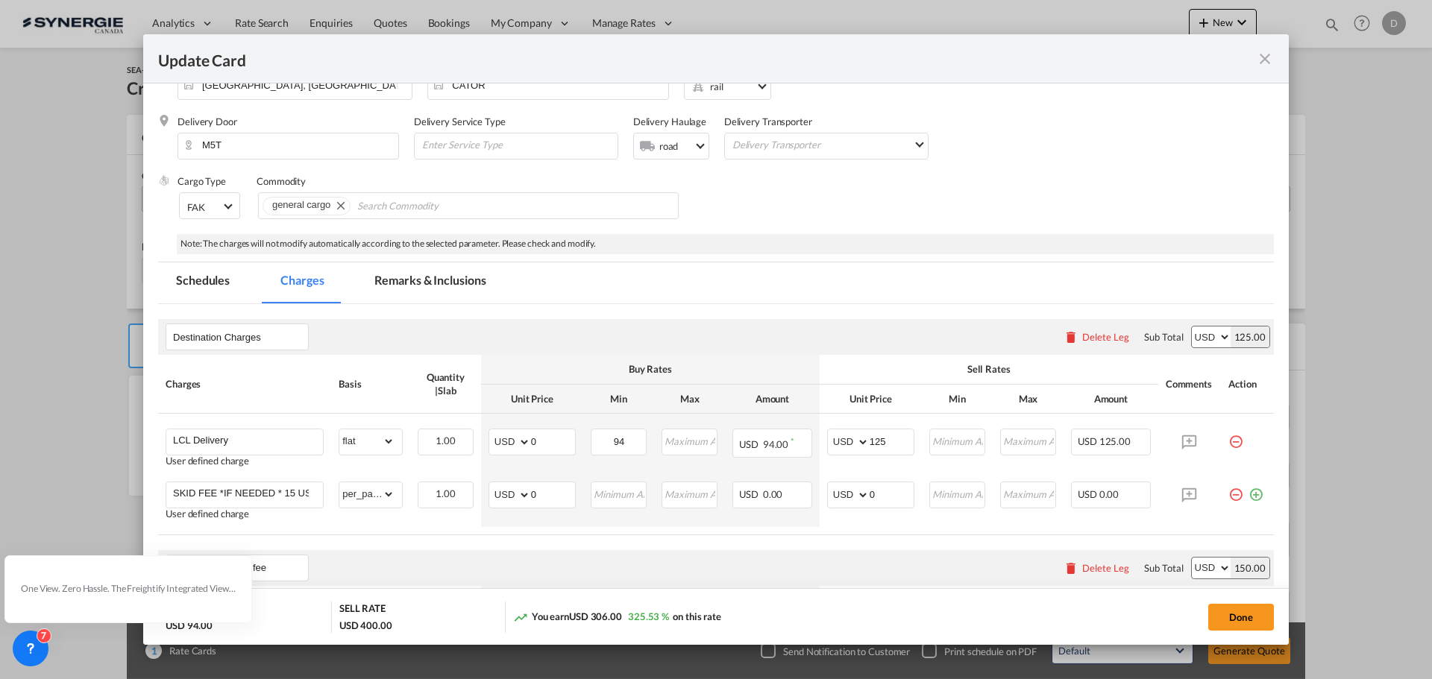
scroll to position [0, 0]
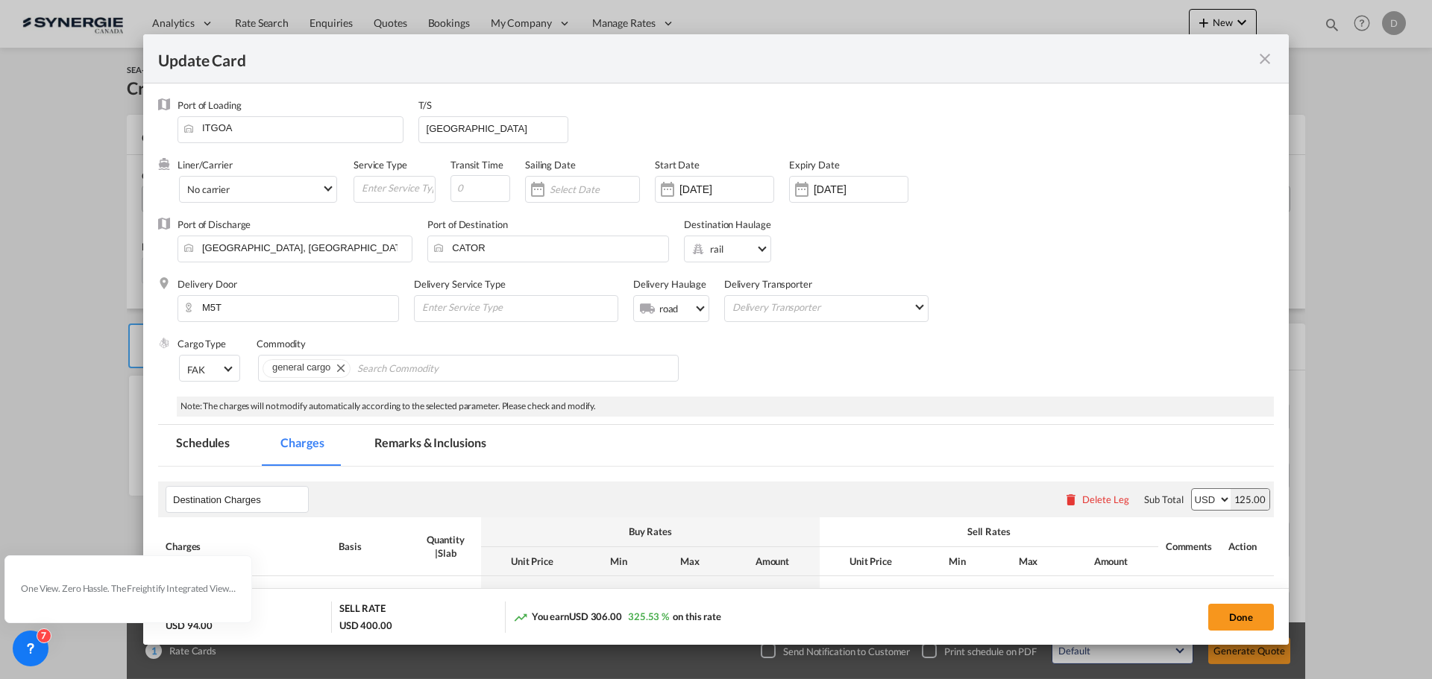
click at [462, 448] on md-tab-item "Remarks & Inclusions" at bounding box center [429, 445] width 147 height 41
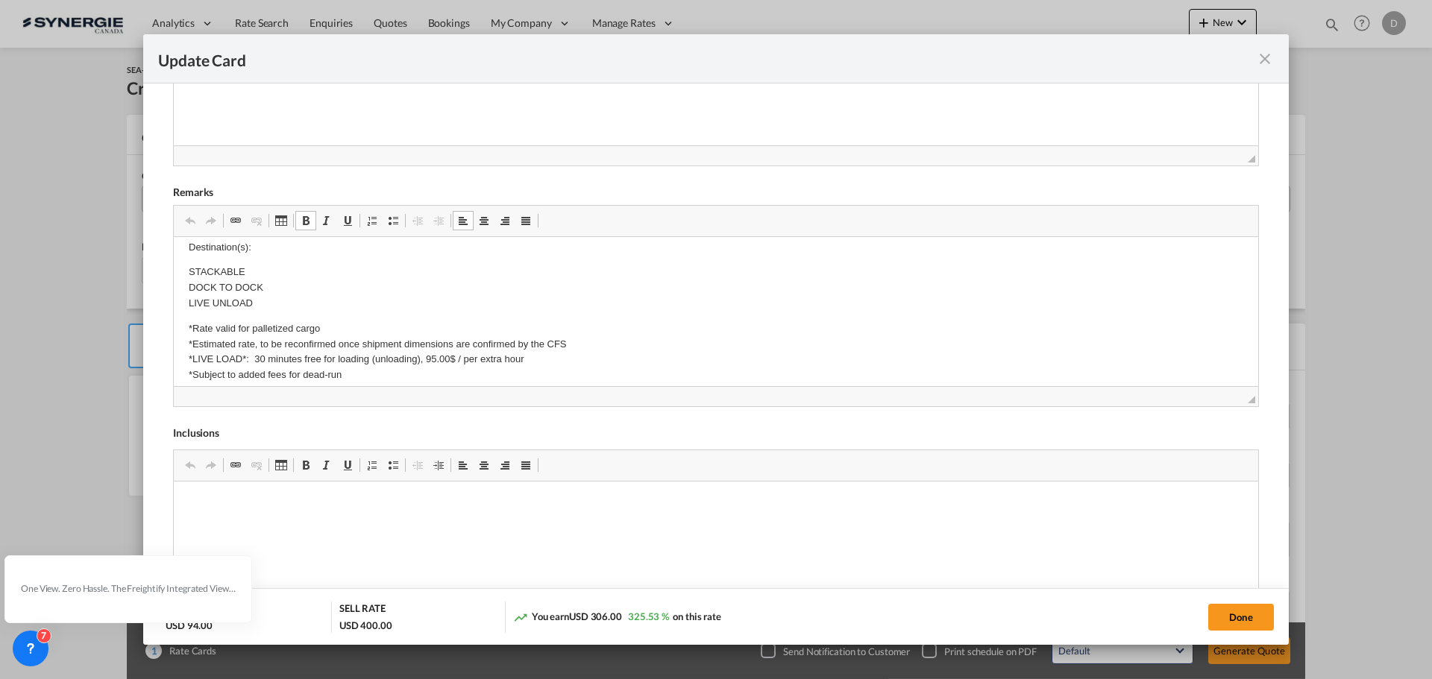
scroll to position [298, 0]
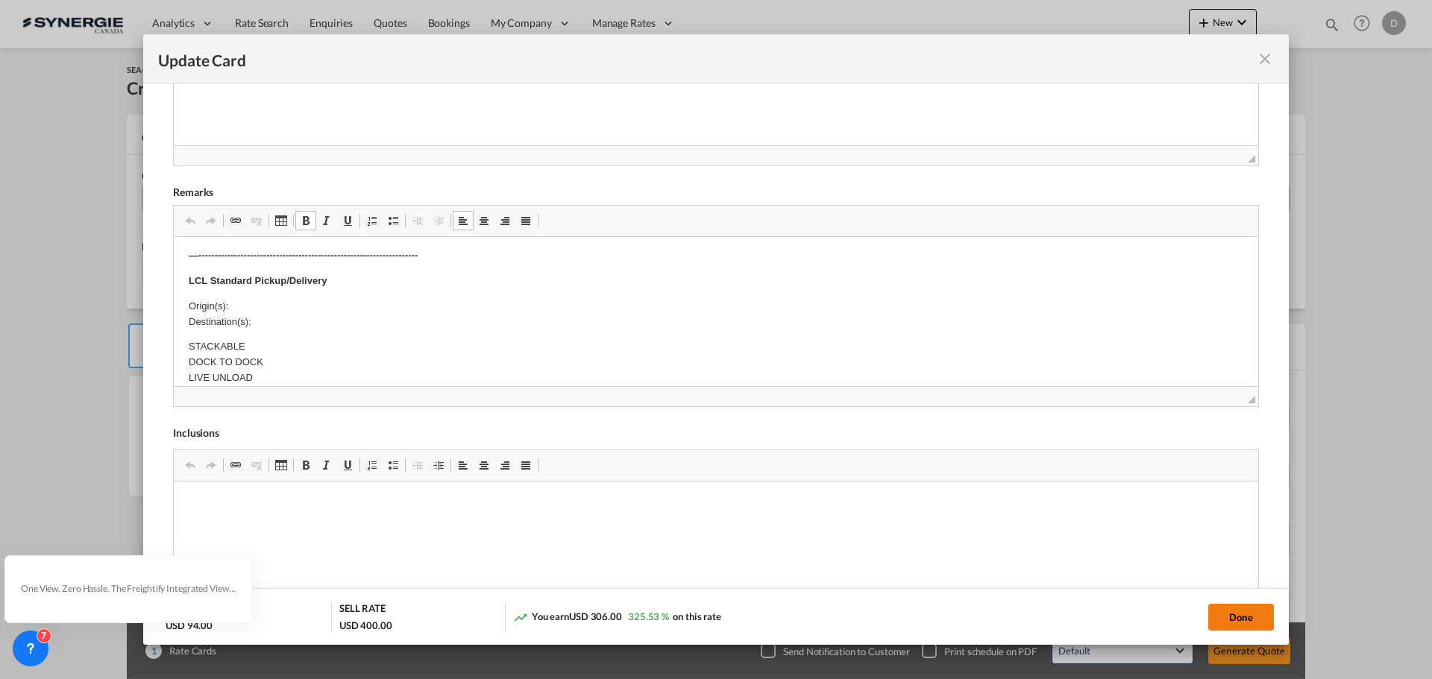
click at [1227, 620] on button "Done" at bounding box center [1241, 617] width 66 height 27
type input "[DATE]"
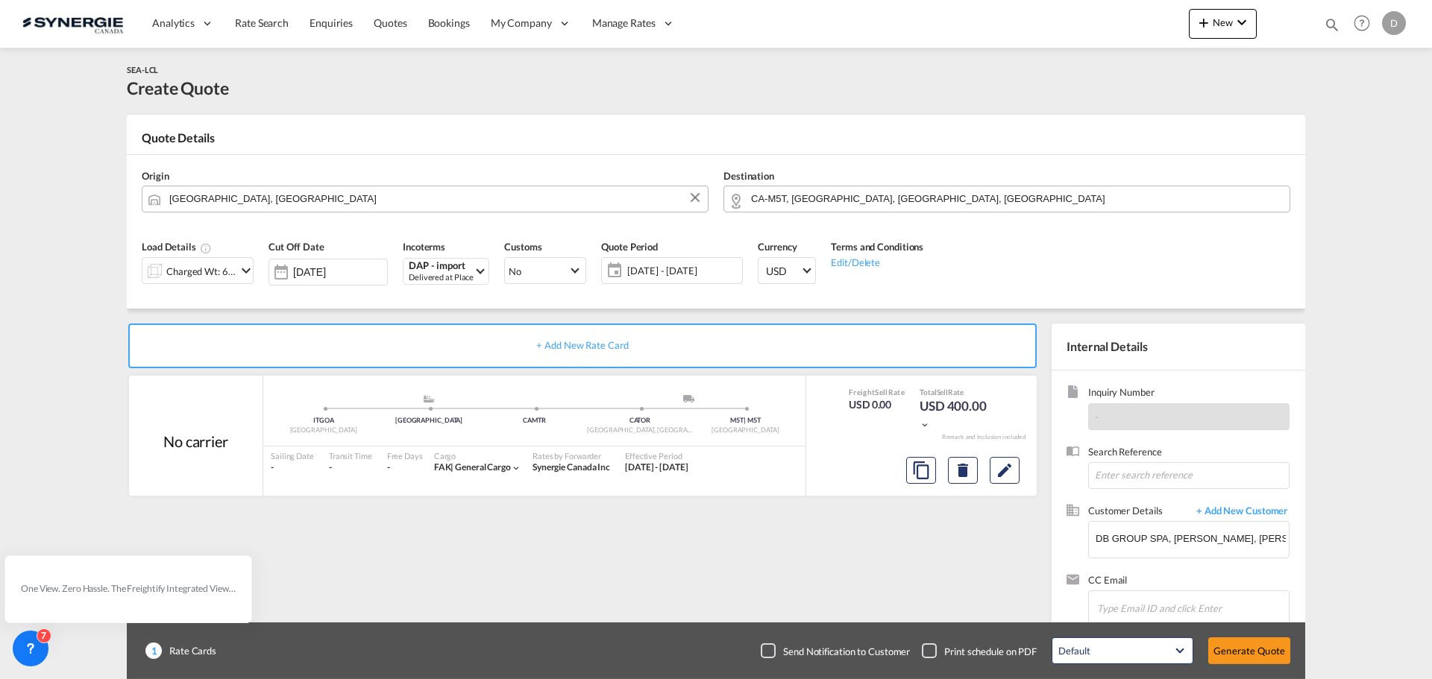
scroll to position [169, 0]
click at [1234, 641] on button "Generate Quote" at bounding box center [1249, 651] width 82 height 27
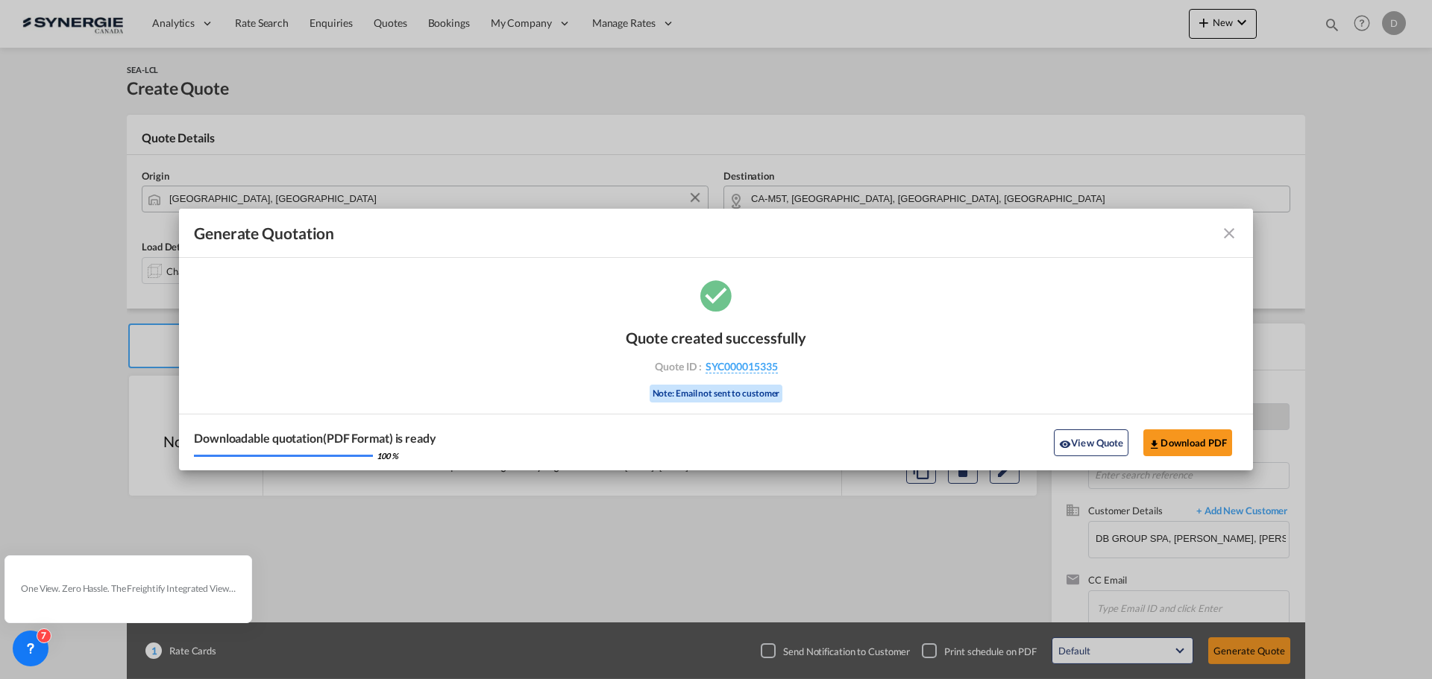
click at [1057, 441] on button "View Quote" at bounding box center [1091, 442] width 75 height 27
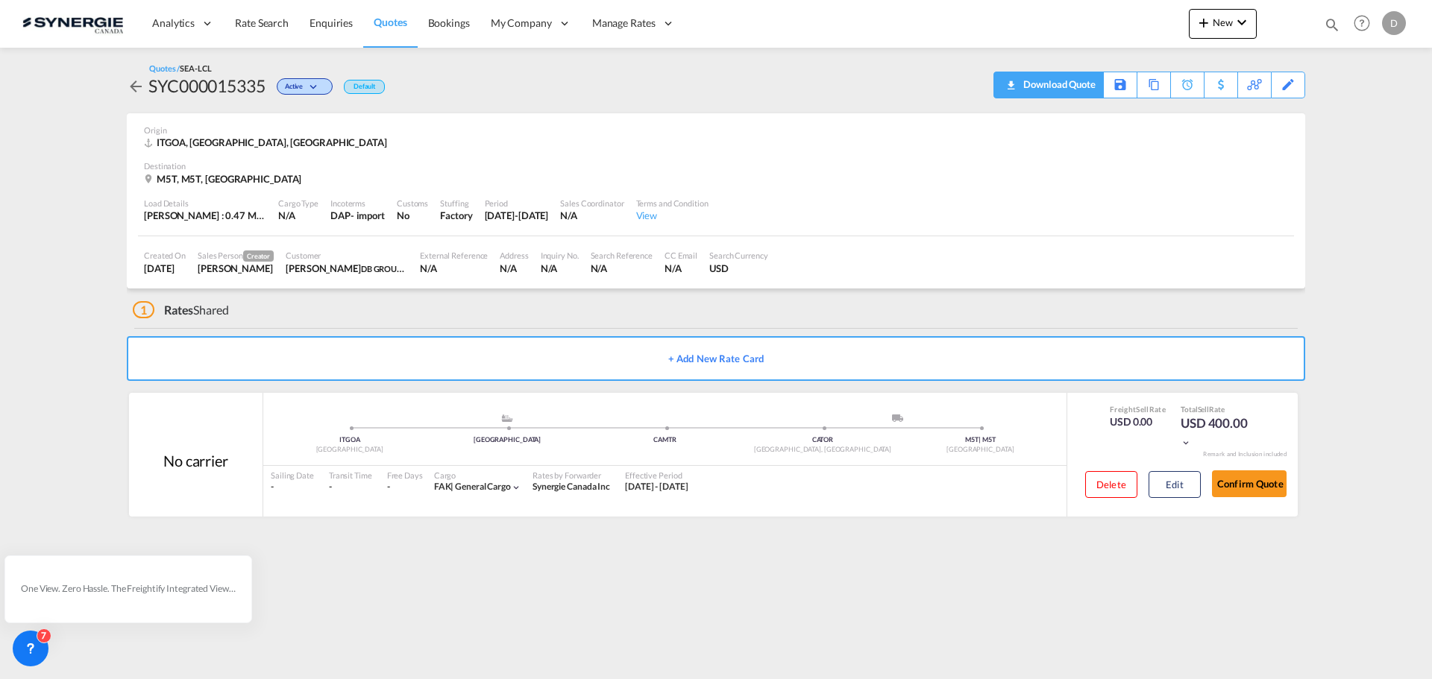
click at [1089, 91] on div "Download Quote" at bounding box center [1057, 84] width 76 height 24
click at [921, 181] on div "M5T, M5T, [GEOGRAPHIC_DATA]" at bounding box center [716, 178] width 1144 height 13
click at [963, 140] on div "ITGOA, [GEOGRAPHIC_DATA], [GEOGRAPHIC_DATA]" at bounding box center [716, 142] width 1144 height 13
click at [1011, 158] on div "Origin ITGOA, [GEOGRAPHIC_DATA], [GEOGRAPHIC_DATA]" at bounding box center [716, 137] width 1144 height 48
